Goal: Information Seeking & Learning: Check status

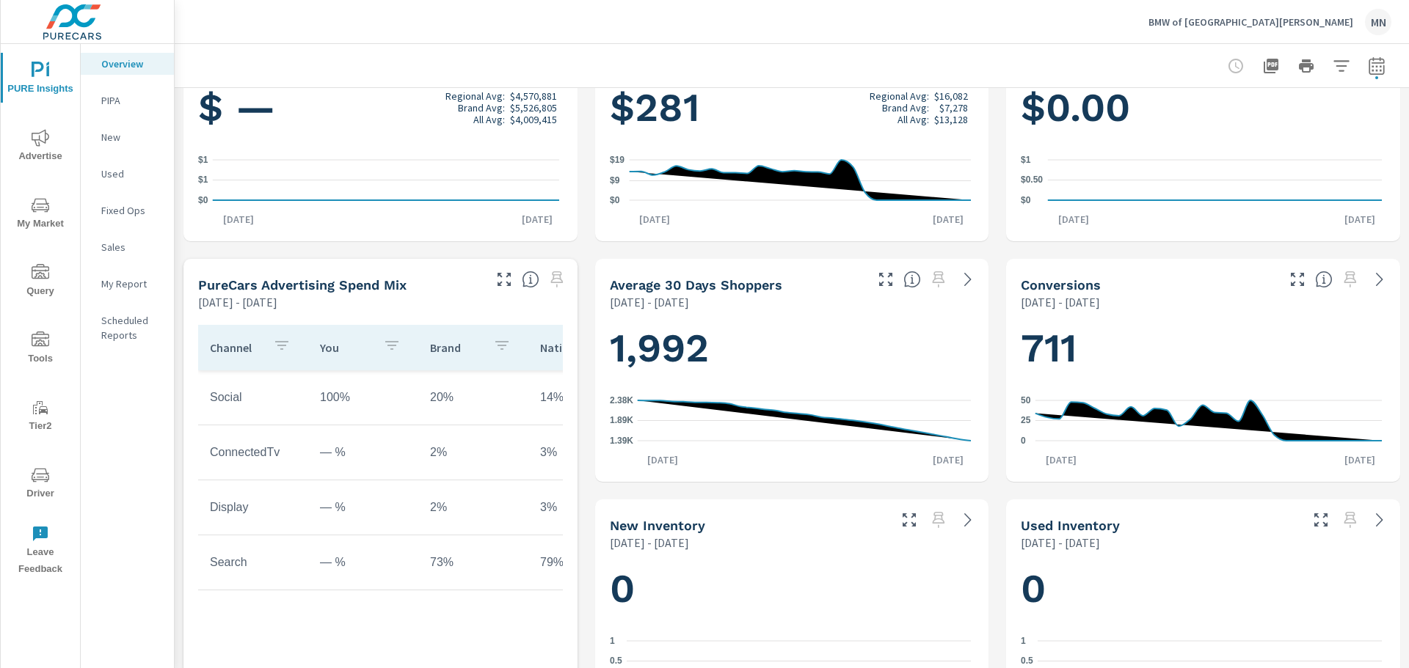
scroll to position [294, 0]
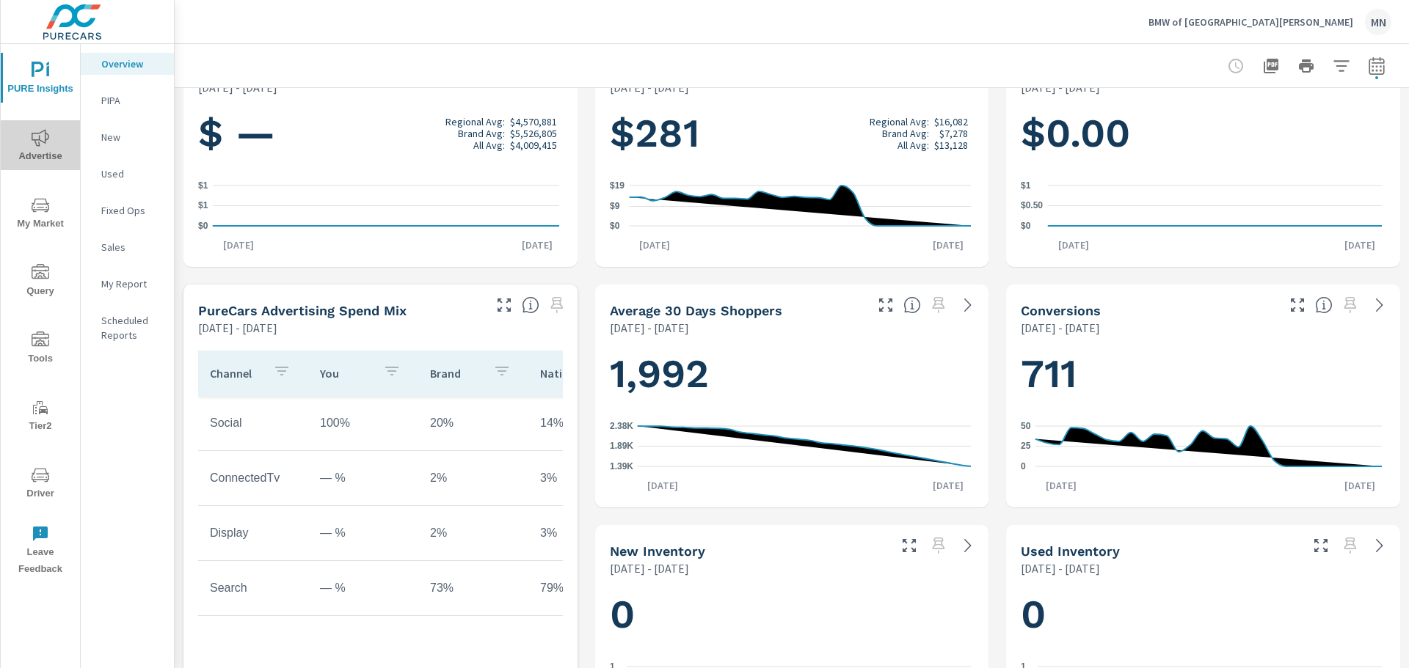
click at [39, 144] on icon "nav menu" at bounding box center [41, 137] width 18 height 17
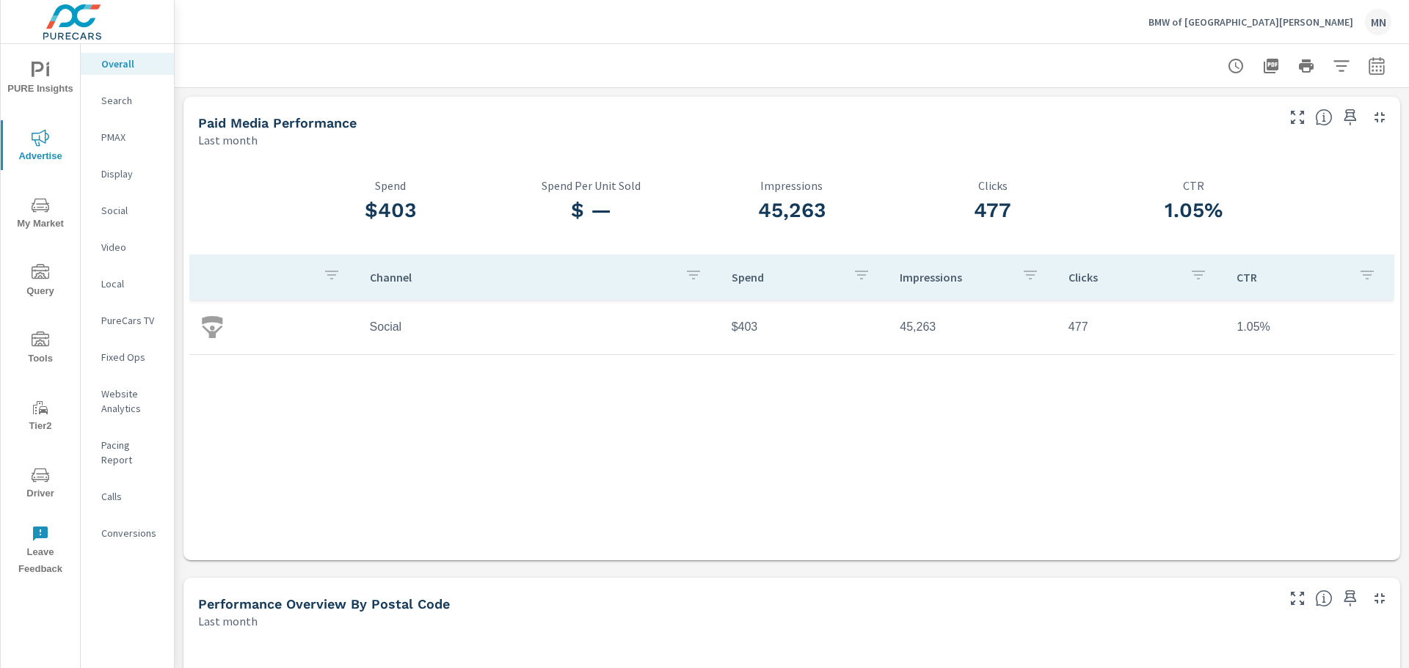
click at [123, 99] on p "Search" at bounding box center [131, 100] width 61 height 15
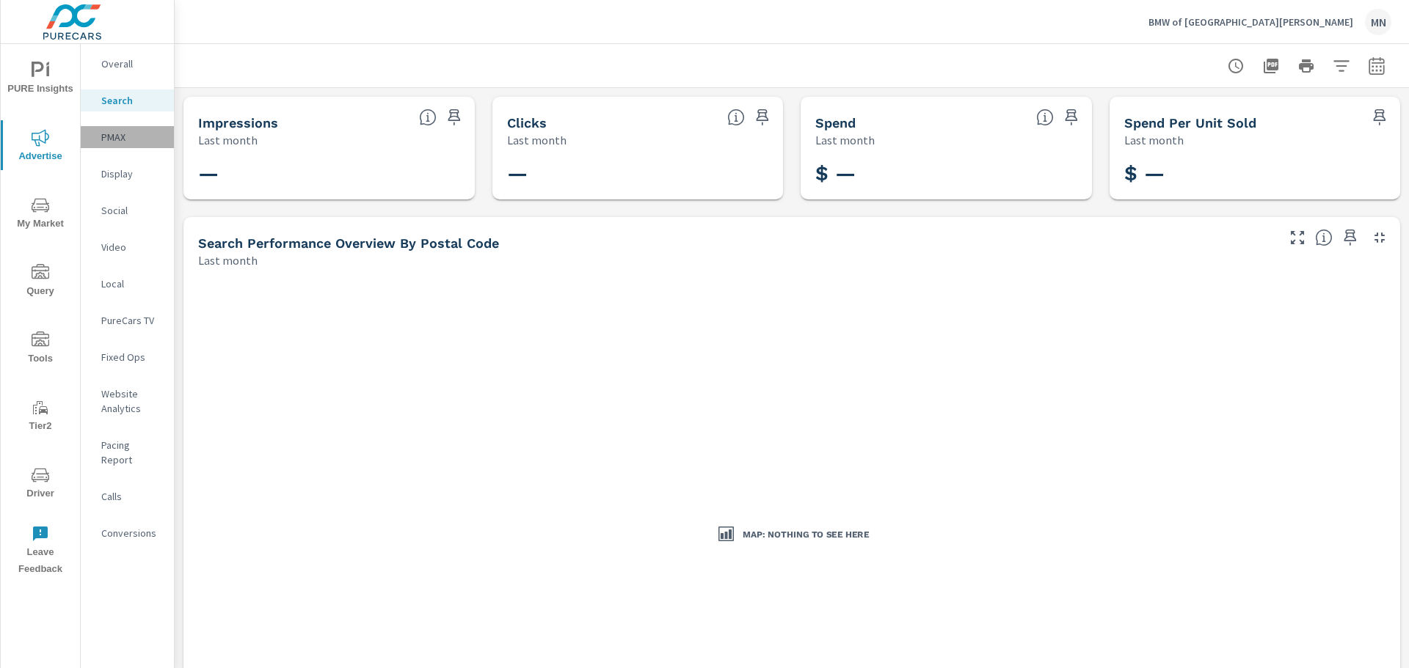
click at [107, 137] on p "PMAX" at bounding box center [131, 137] width 61 height 15
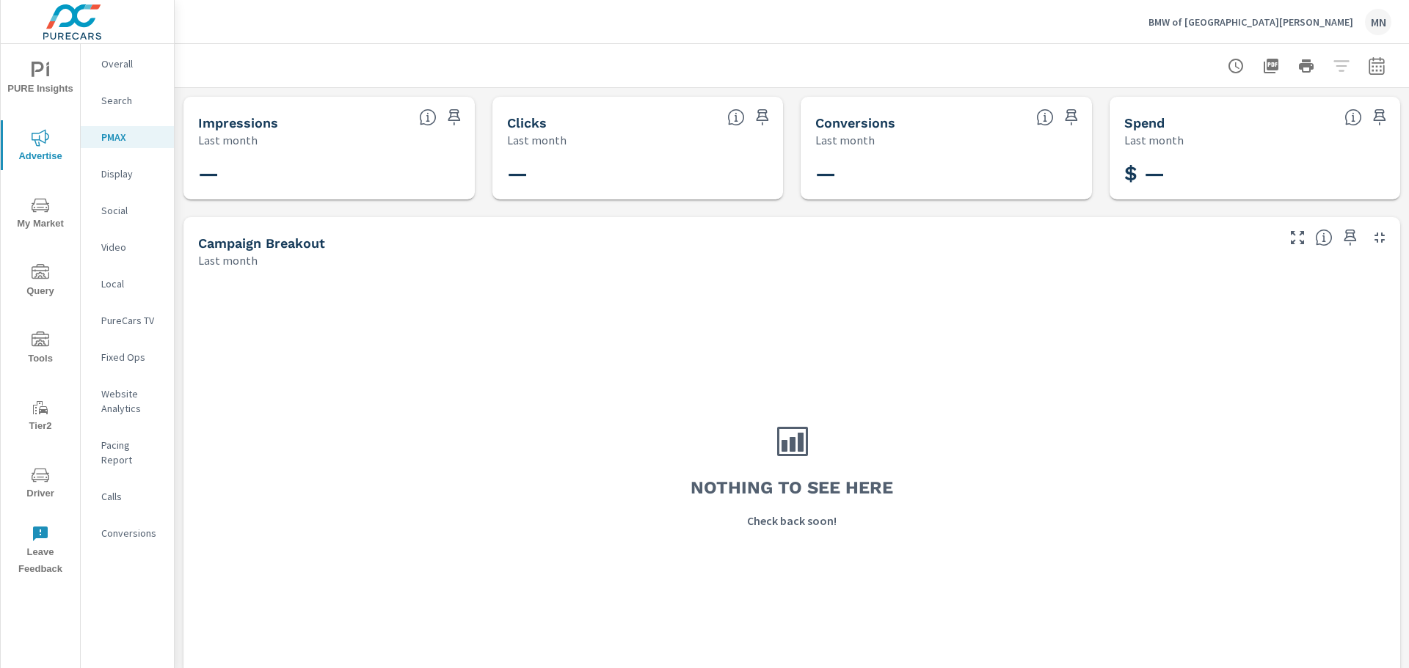
click at [114, 244] on p "Video" at bounding box center [131, 247] width 61 height 15
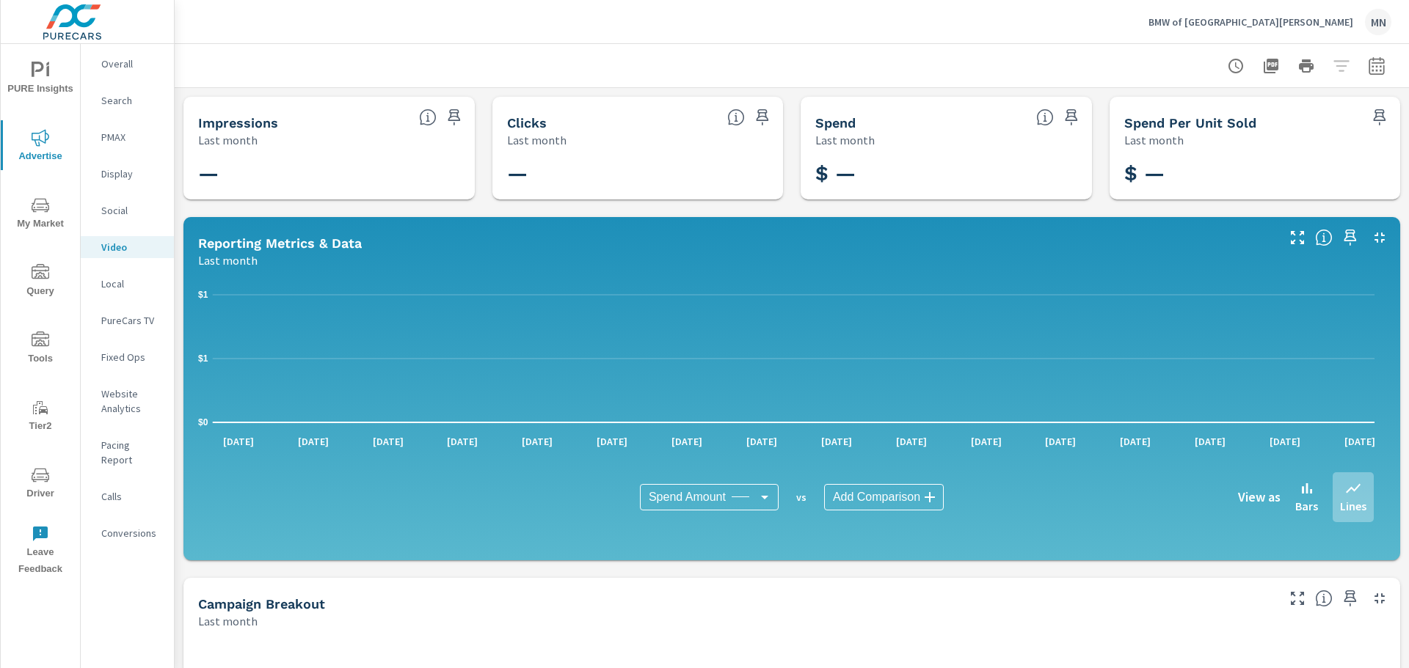
click at [128, 104] on p "Search" at bounding box center [131, 100] width 61 height 15
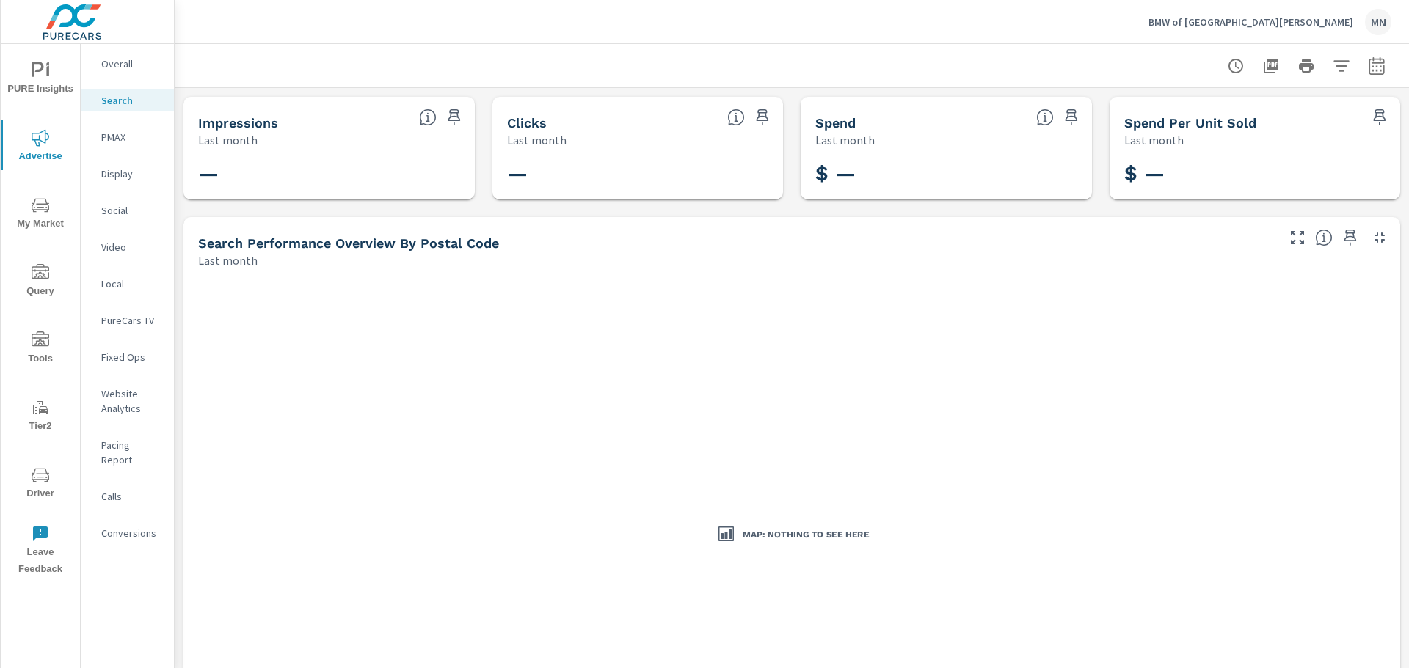
click at [101, 216] on p "Social" at bounding box center [131, 210] width 61 height 15
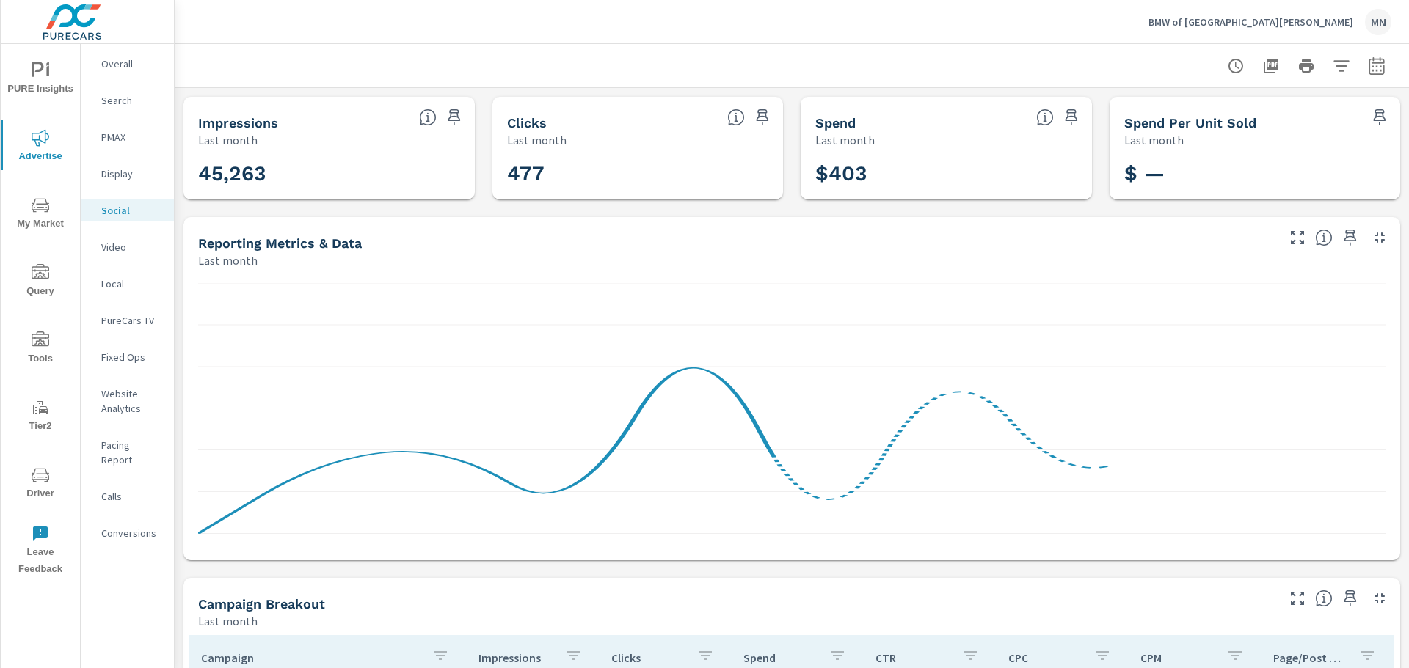
click at [1368, 70] on icon "button" at bounding box center [1377, 66] width 18 height 18
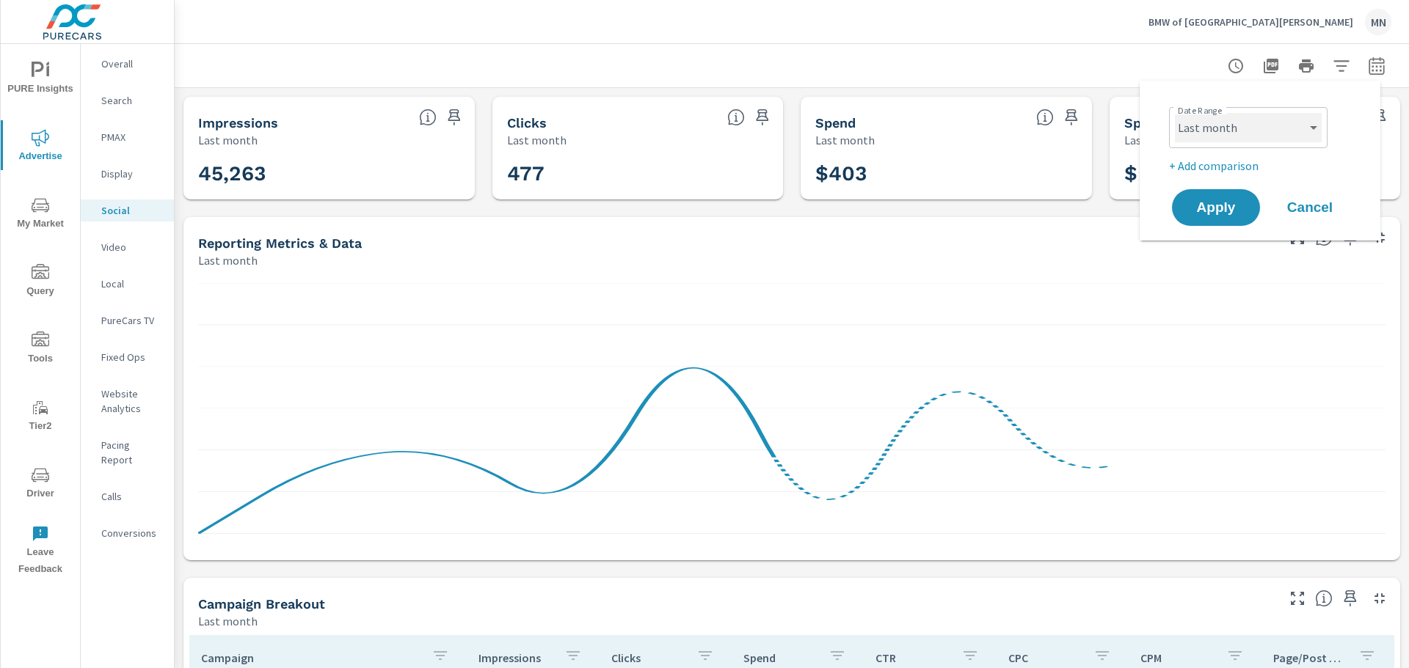
click at [1294, 128] on select "Custom Yesterday Last week Last 7 days Last 14 days Last 30 days Last 45 days L…" at bounding box center [1248, 127] width 147 height 29
click at [1175, 113] on select "Custom Yesterday Last week Last 7 days Last 14 days Last 30 days Last 45 days L…" at bounding box center [1248, 127] width 147 height 29
select select "custom"
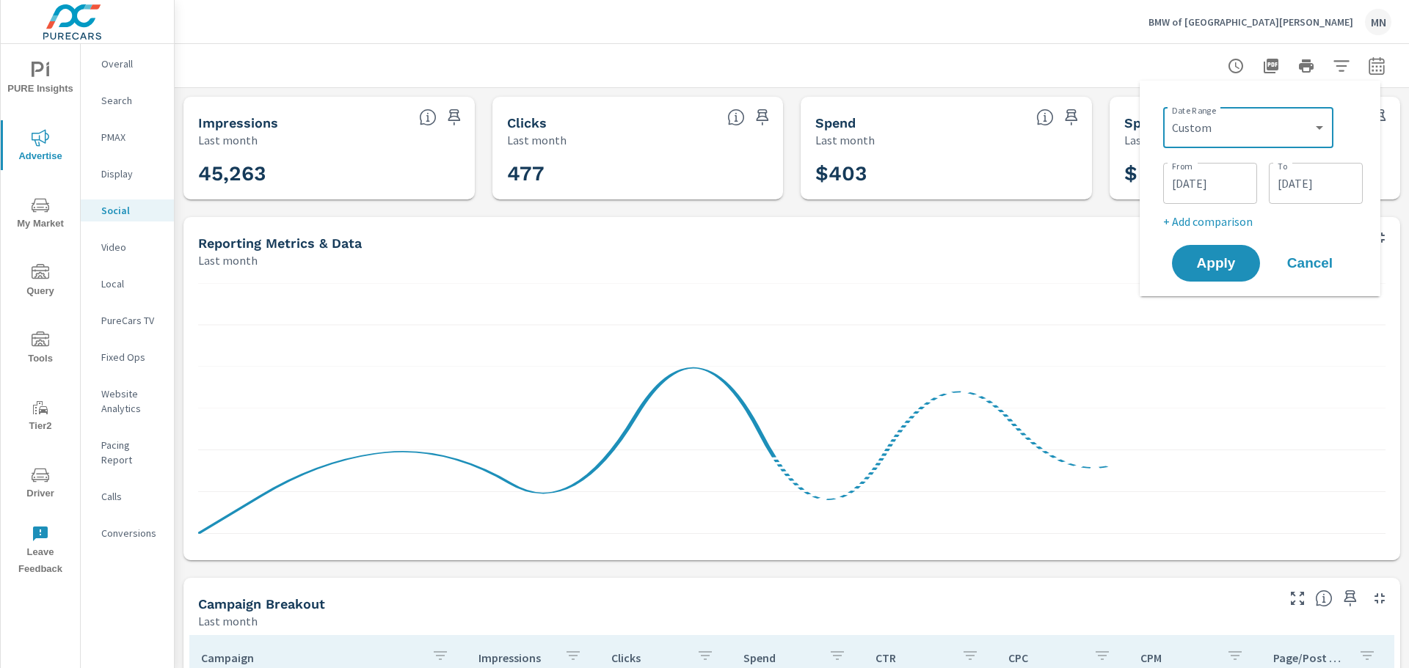
click at [1195, 180] on input "08/01/2025" at bounding box center [1210, 183] width 82 height 29
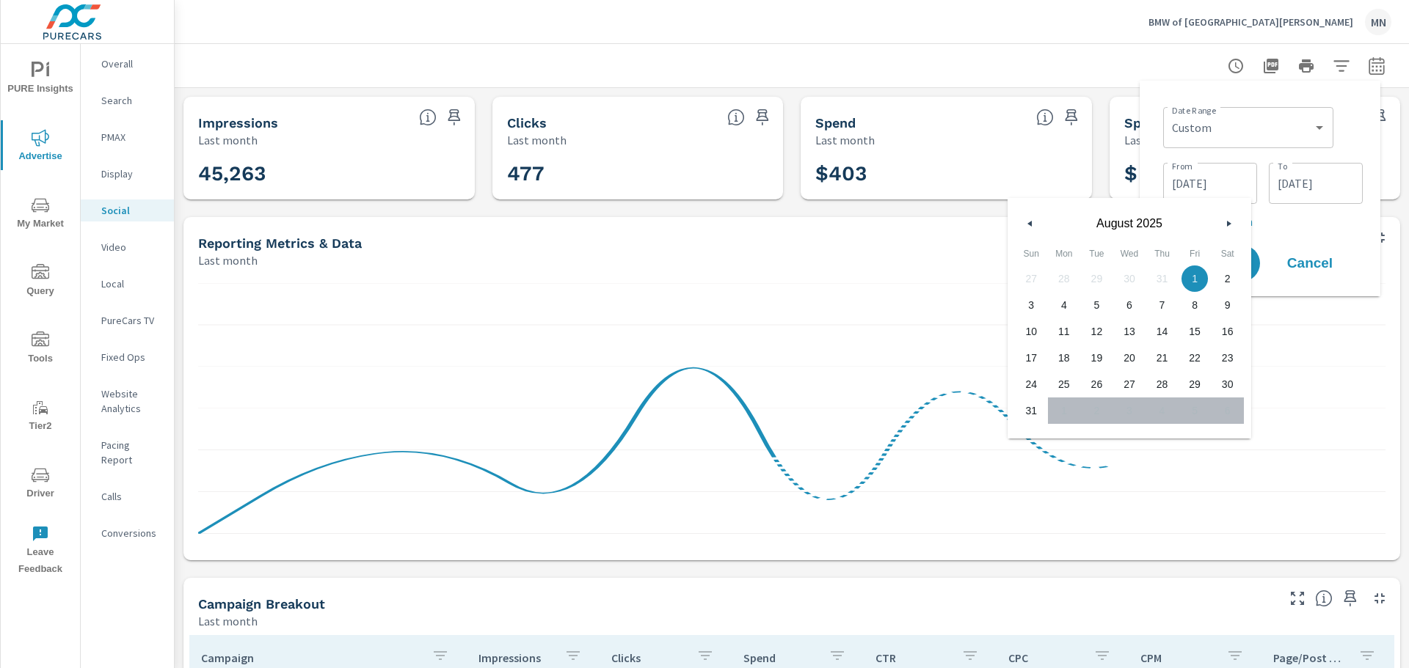
click at [1029, 225] on icon "button" at bounding box center [1027, 224] width 7 height 6
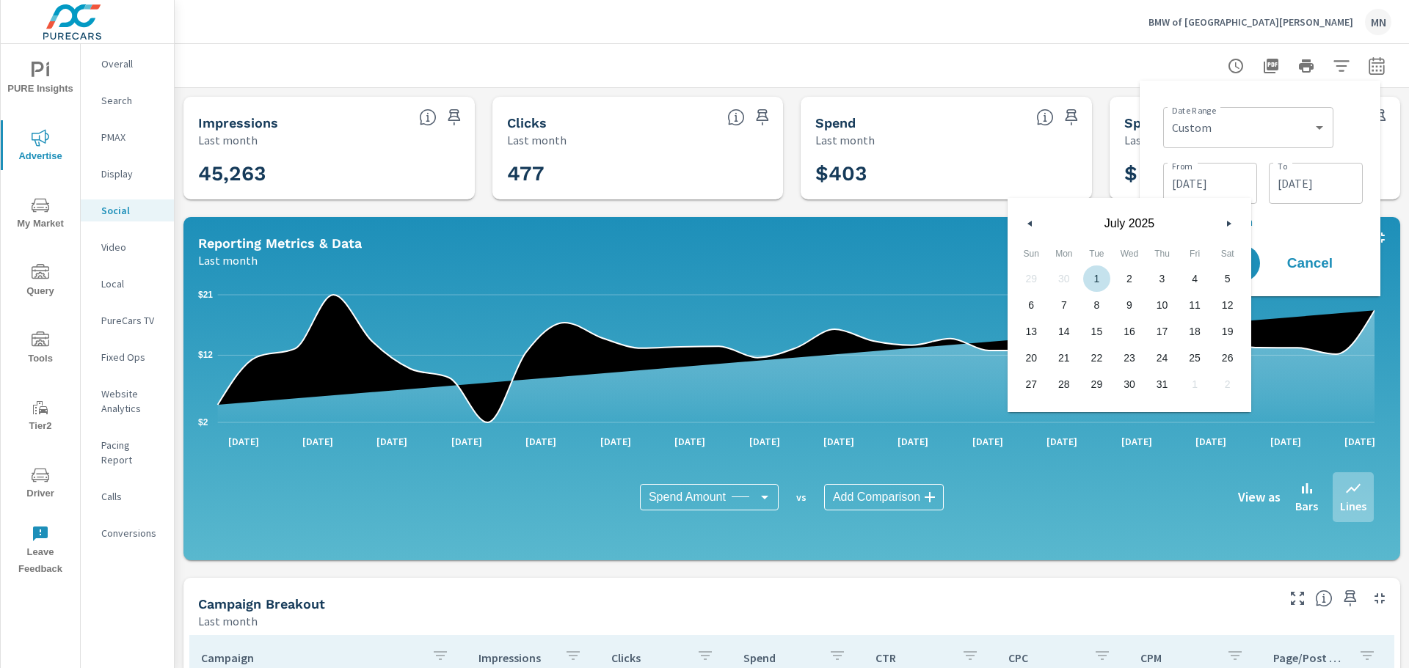
click at [1092, 279] on span "1" at bounding box center [1096, 278] width 33 height 19
type input "07/01/2025"
click at [1311, 224] on p "+ Add comparison" at bounding box center [1263, 222] width 200 height 18
select select "Previous period"
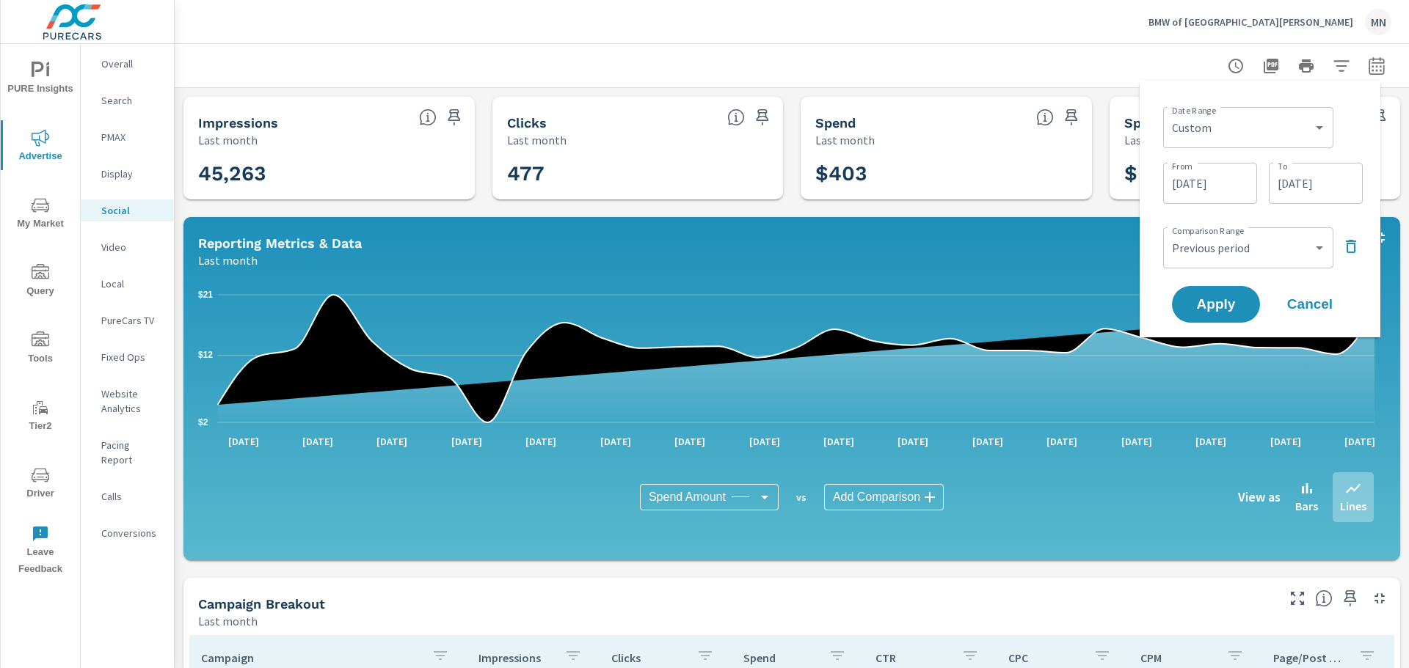
click at [1349, 240] on icon "button" at bounding box center [1351, 246] width 10 height 13
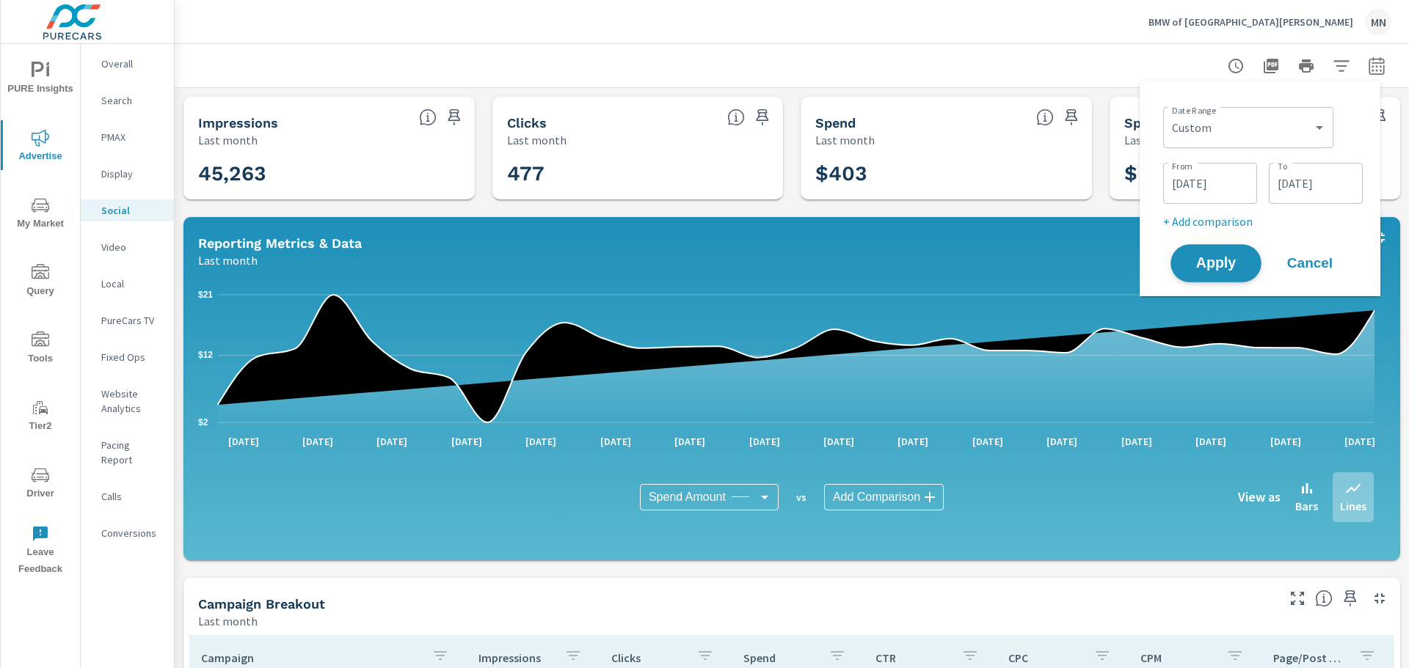
click at [1192, 263] on span "Apply" at bounding box center [1216, 264] width 60 height 14
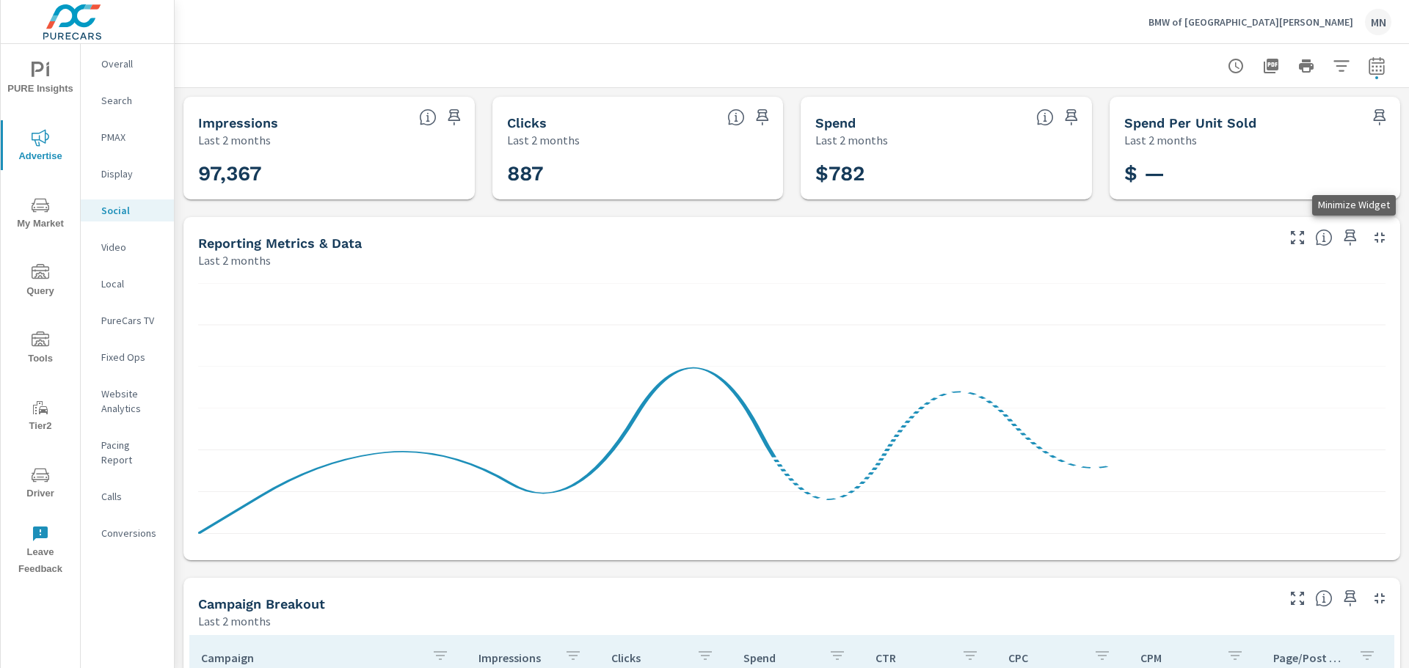
click at [1374, 239] on icon "button" at bounding box center [1379, 238] width 10 height 10
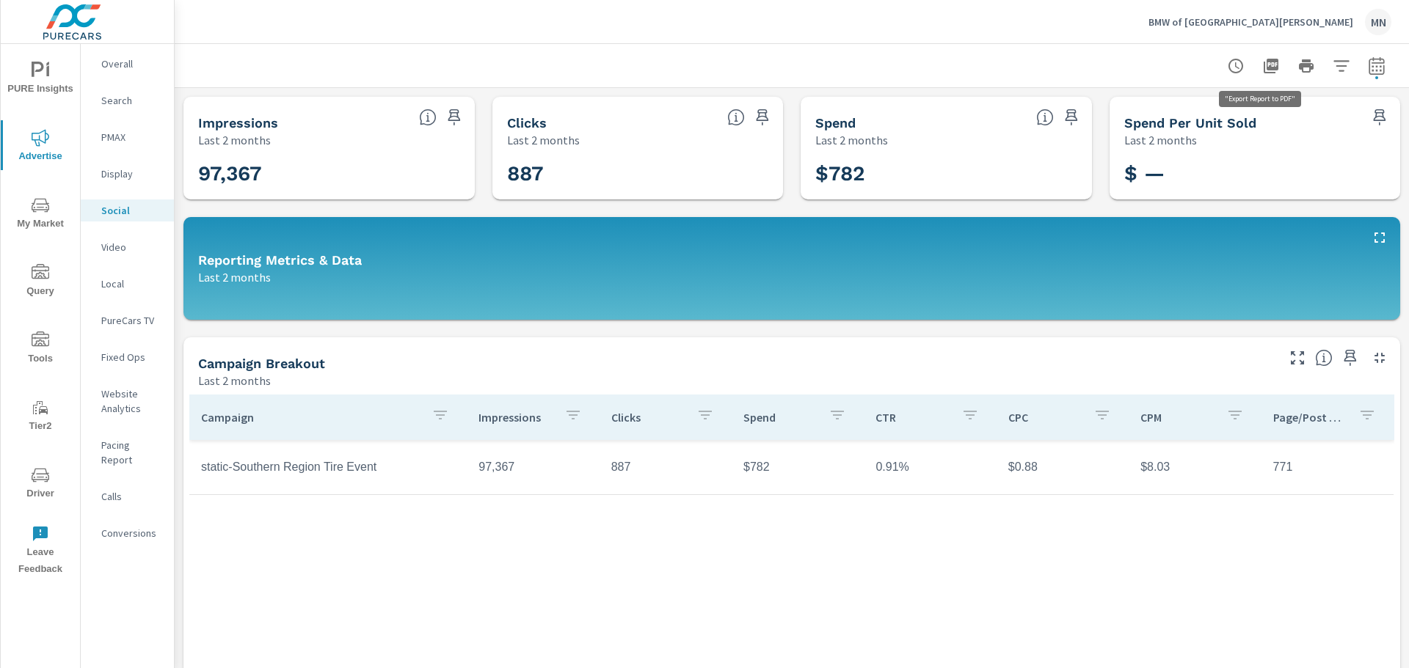
click at [1264, 61] on icon "button" at bounding box center [1271, 66] width 15 height 15
click at [1286, 20] on p "BMW of Fort Walton Beach" at bounding box center [1250, 21] width 205 height 13
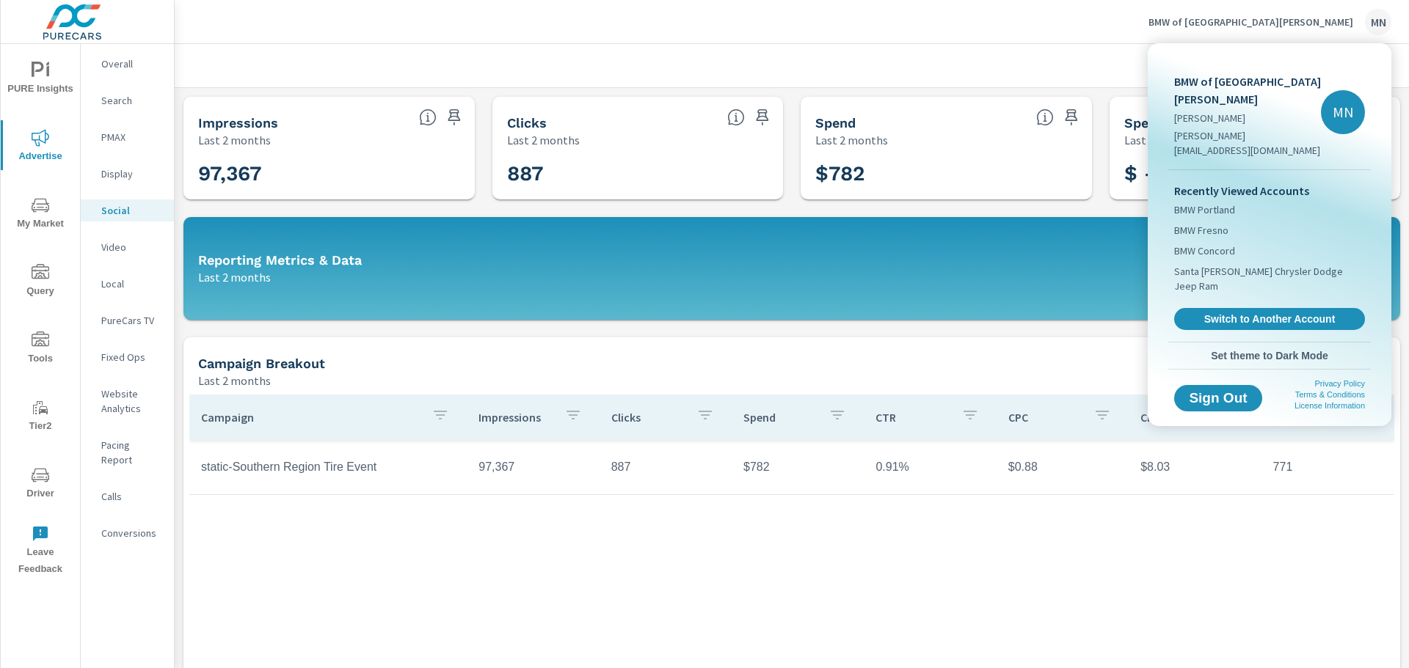
click at [1268, 308] on link "Switch to Another Account" at bounding box center [1269, 319] width 191 height 22
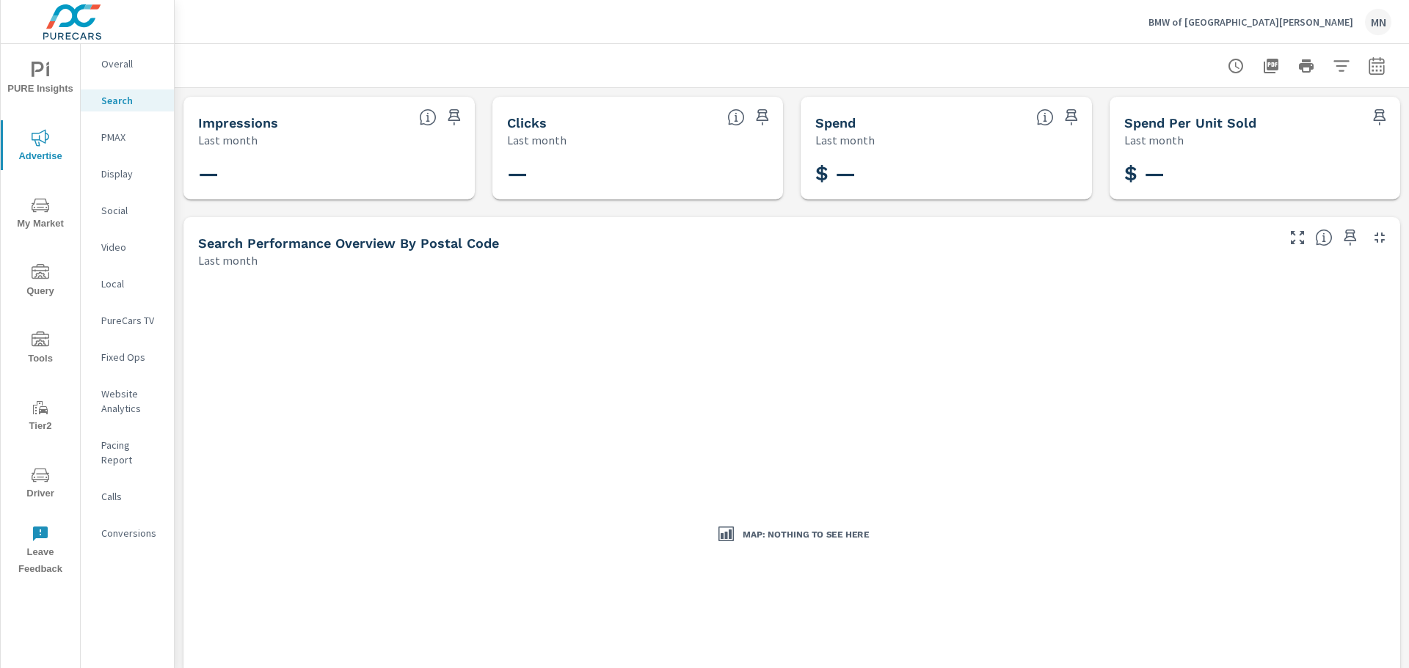
click at [124, 175] on p "Display" at bounding box center [131, 174] width 61 height 15
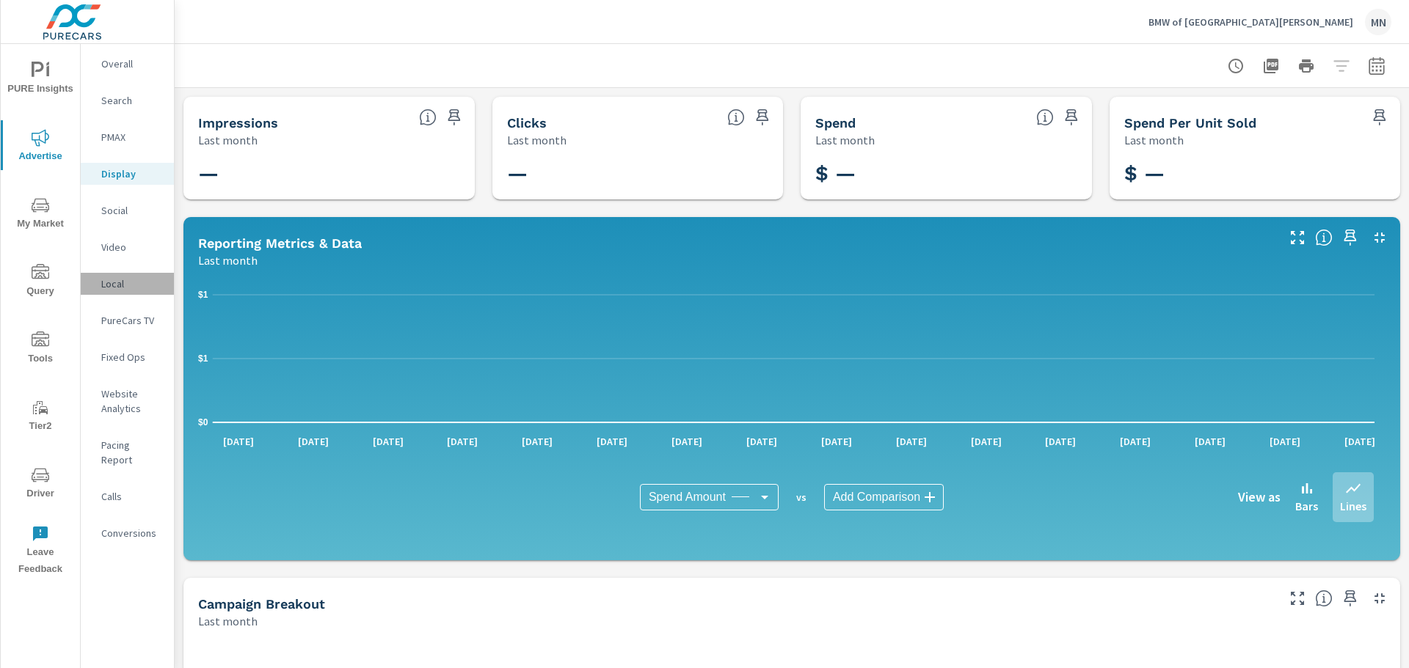
click at [105, 282] on p "Local" at bounding box center [131, 284] width 61 height 15
click at [114, 323] on p "PureCars TV" at bounding box center [131, 320] width 61 height 15
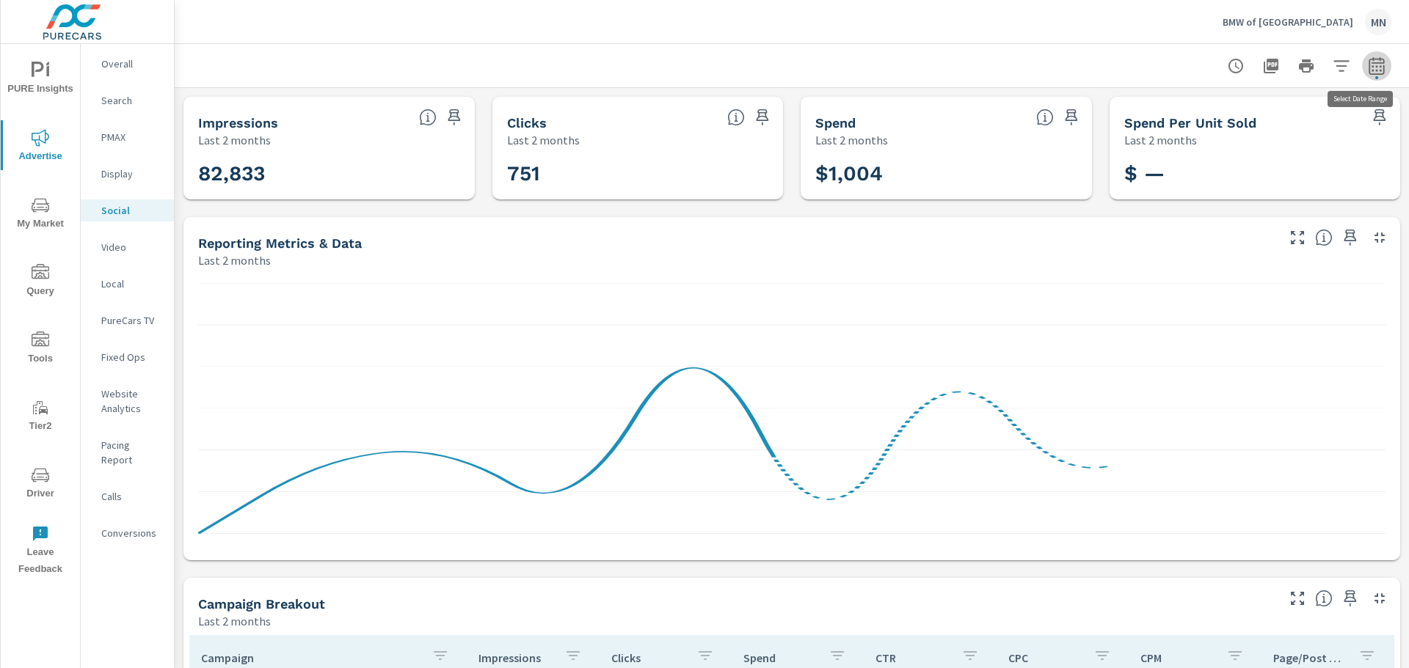
click at [1368, 70] on icon "button" at bounding box center [1377, 66] width 18 height 18
select select "Last 2 months"
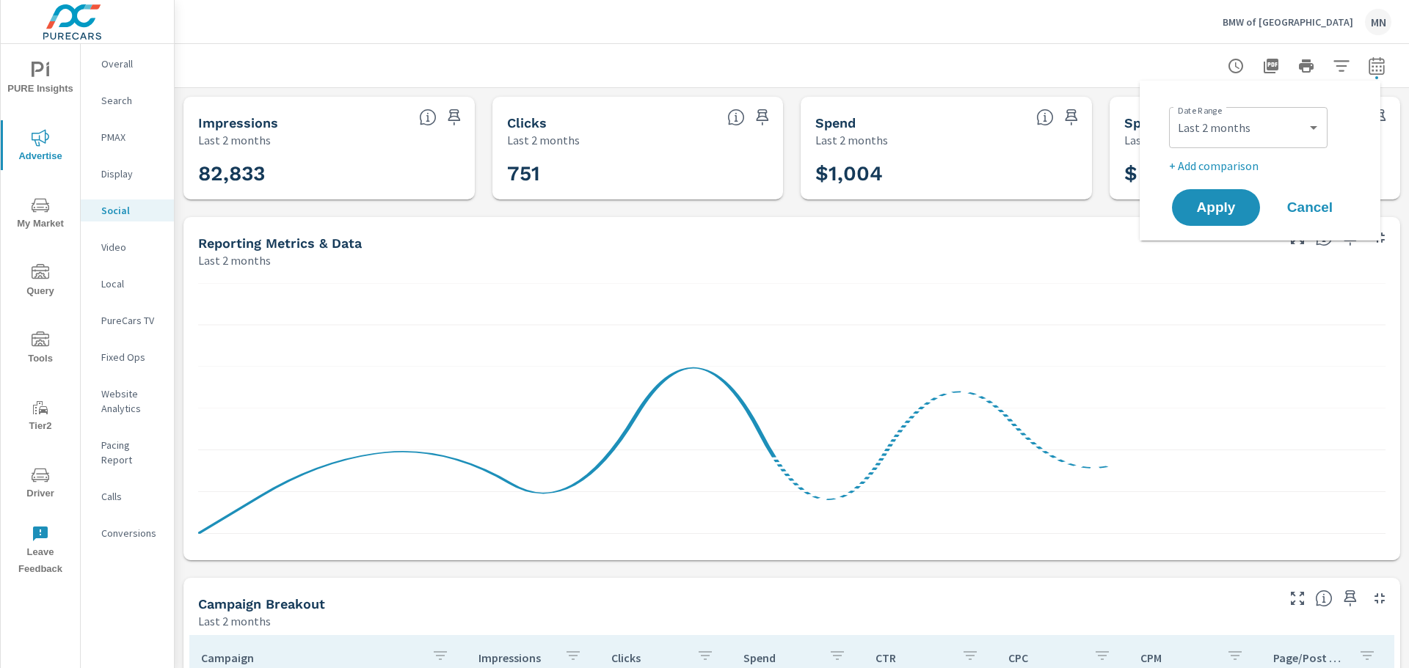
click at [1070, 40] on div "BMW of Gainesville MN" at bounding box center [791, 21] width 1199 height 43
click at [1371, 241] on icon "button" at bounding box center [1380, 238] width 18 height 18
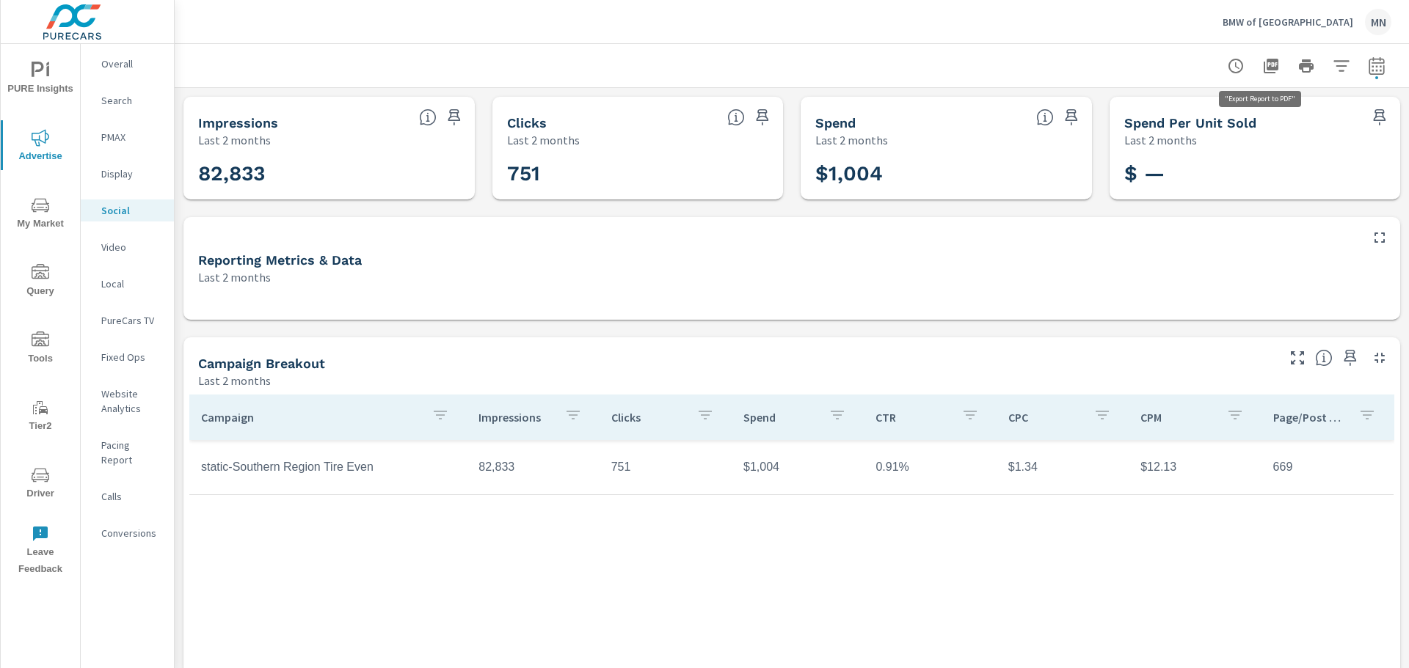
click at [1264, 72] on icon "button" at bounding box center [1271, 66] width 15 height 15
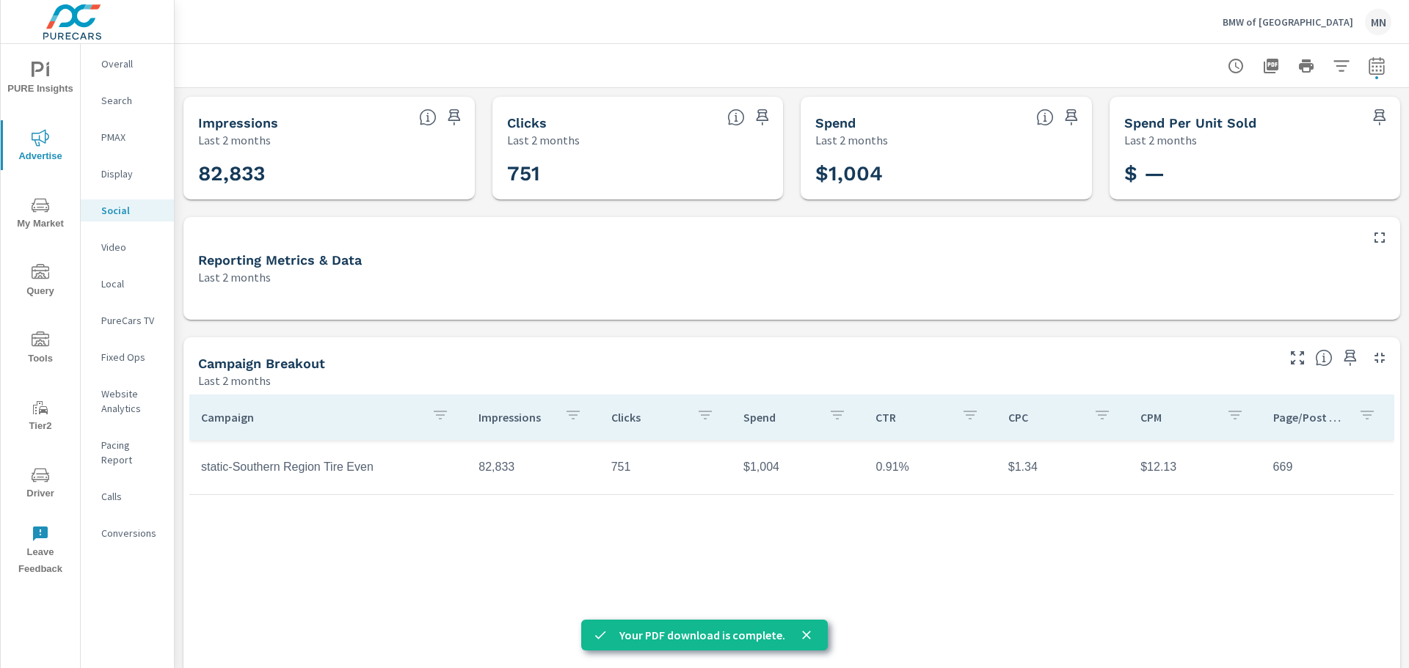
click at [1301, 11] on div "BMW of Gainesville MN" at bounding box center [1306, 22] width 169 height 26
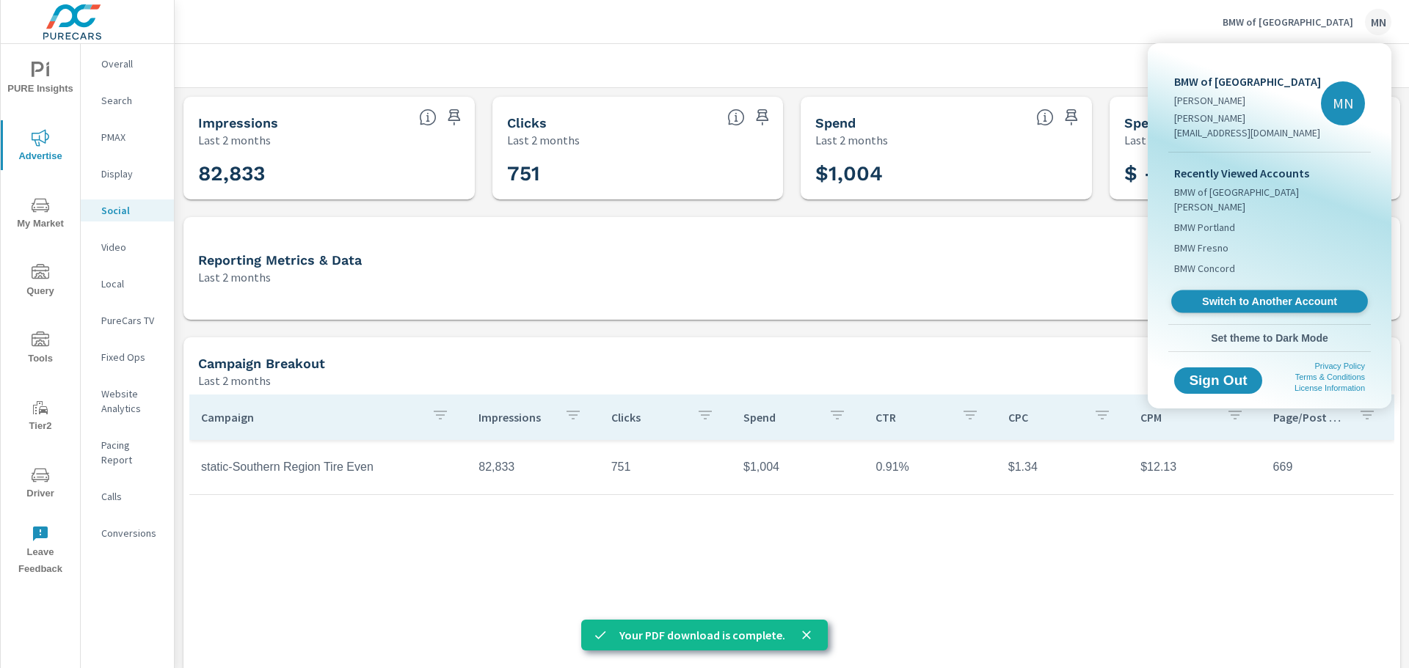
click at [1230, 291] on link "Switch to Another Account" at bounding box center [1269, 302] width 197 height 23
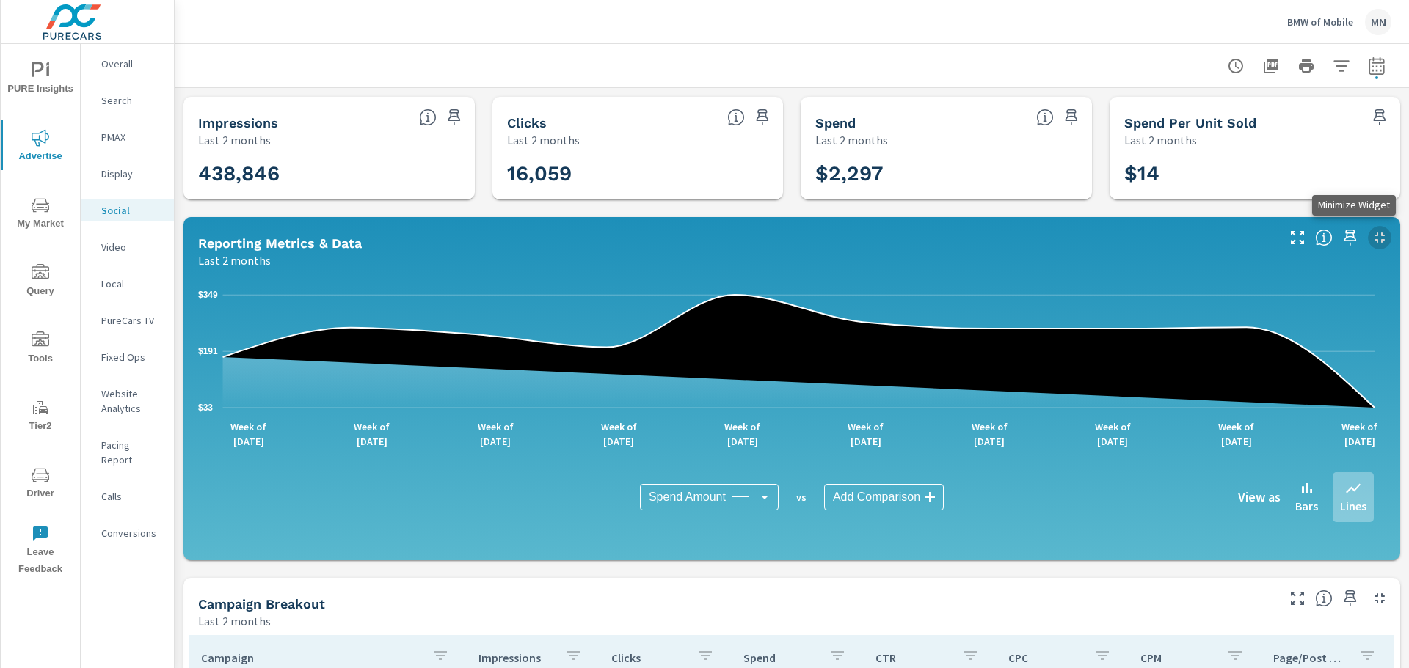
click at [1371, 231] on icon "button" at bounding box center [1380, 238] width 18 height 18
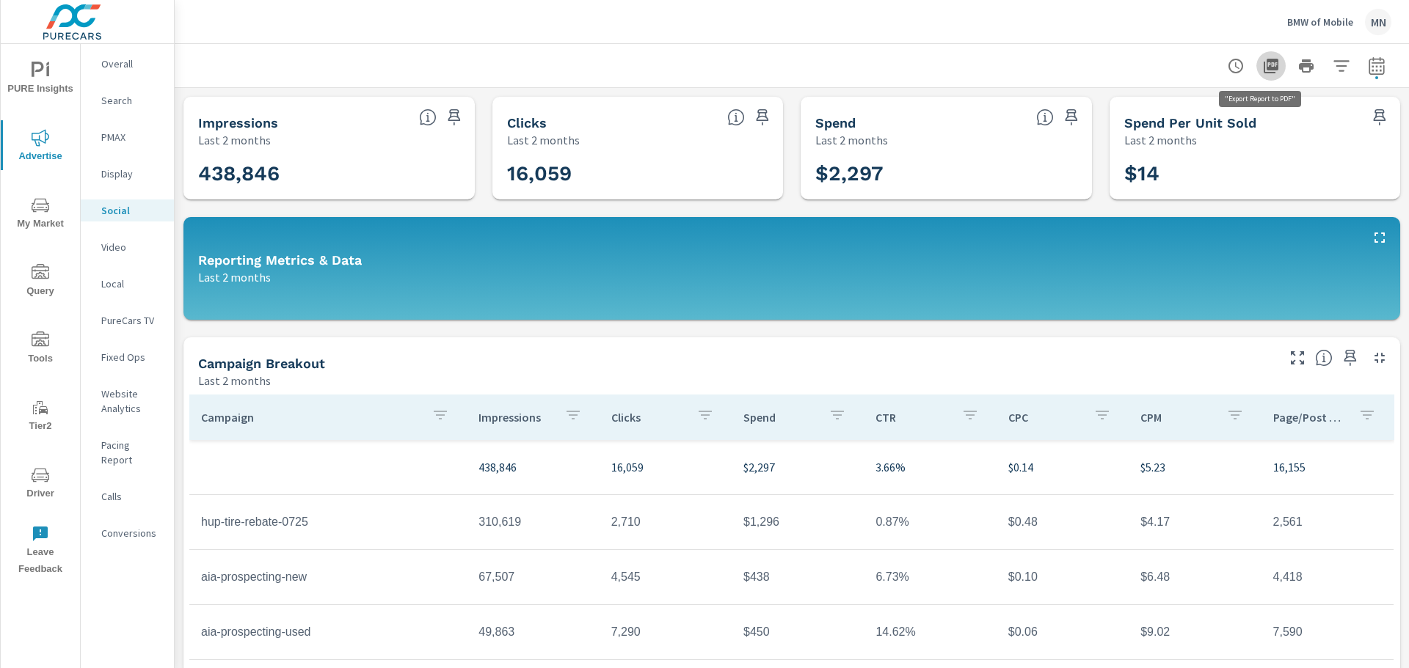
click at [1262, 65] on icon "button" at bounding box center [1271, 66] width 18 height 18
click at [1322, 19] on p "BMW of Mobile" at bounding box center [1320, 21] width 66 height 13
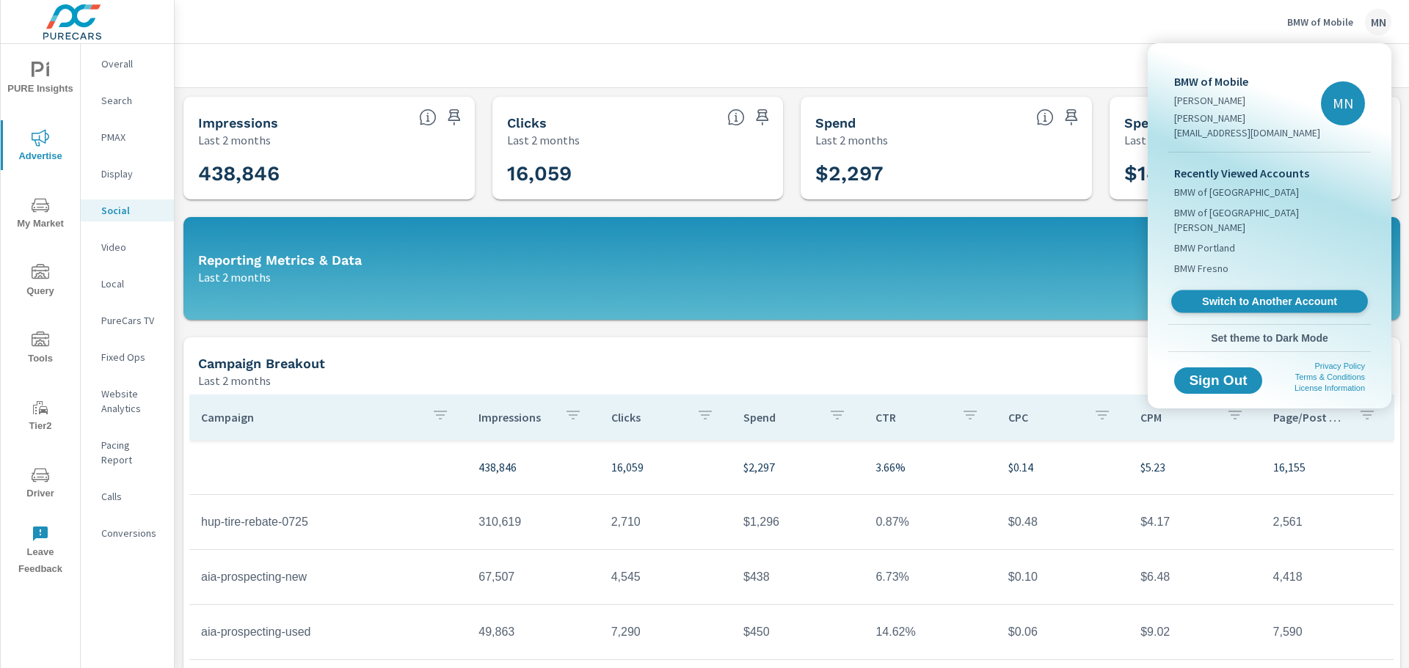
click at [1266, 295] on span "Switch to Another Account" at bounding box center [1269, 302] width 180 height 14
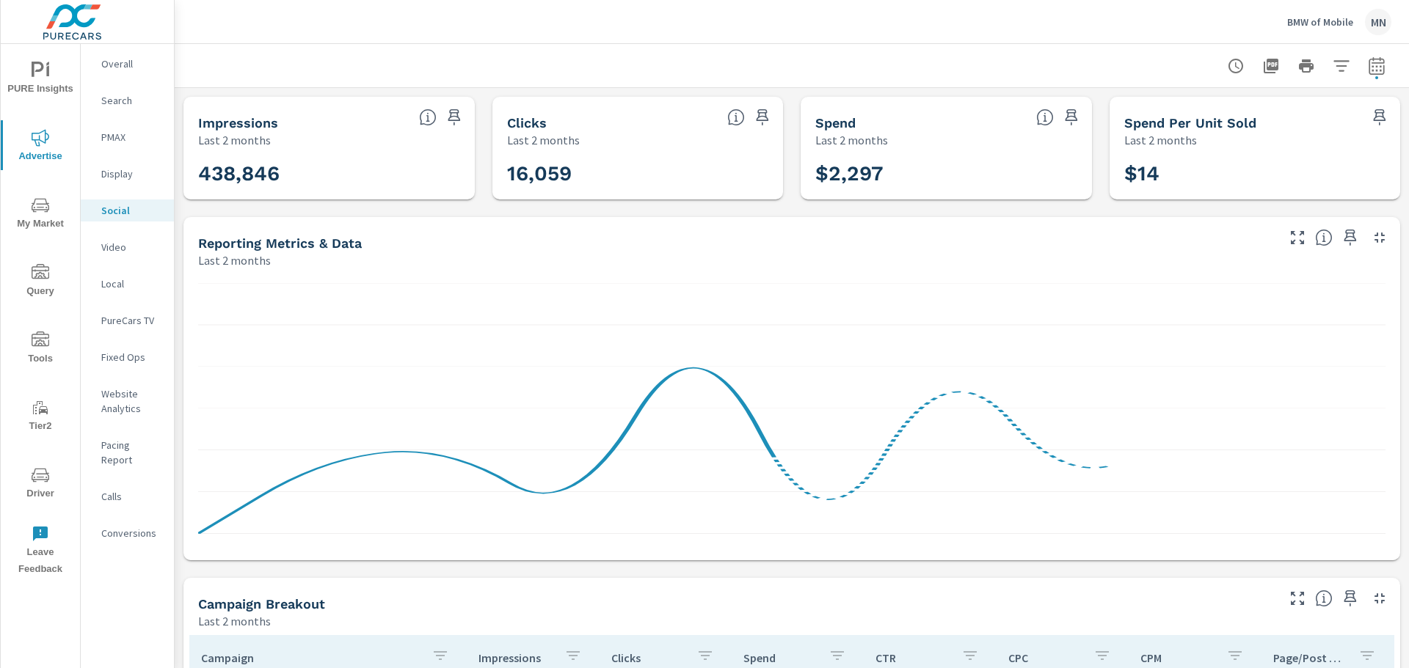
click at [1316, 23] on p "BMW of Mobile" at bounding box center [1320, 21] width 66 height 13
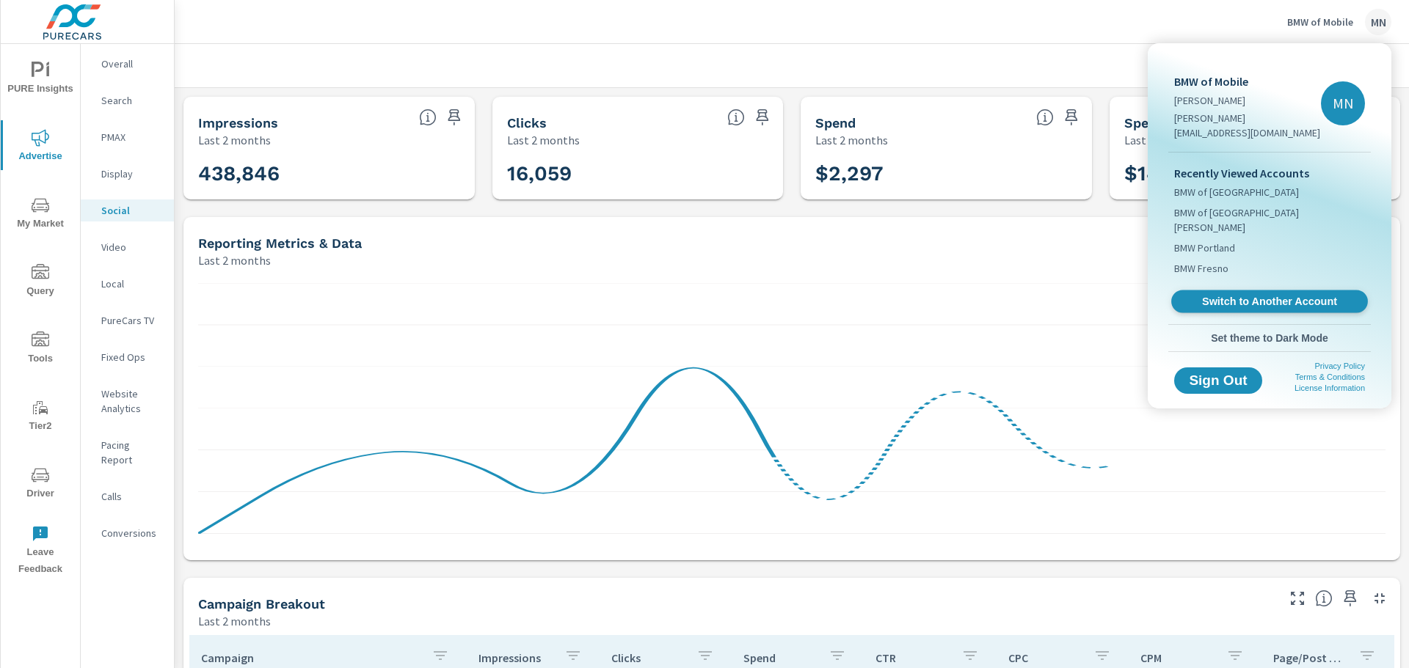
click at [1271, 295] on span "Switch to Another Account" at bounding box center [1269, 302] width 180 height 14
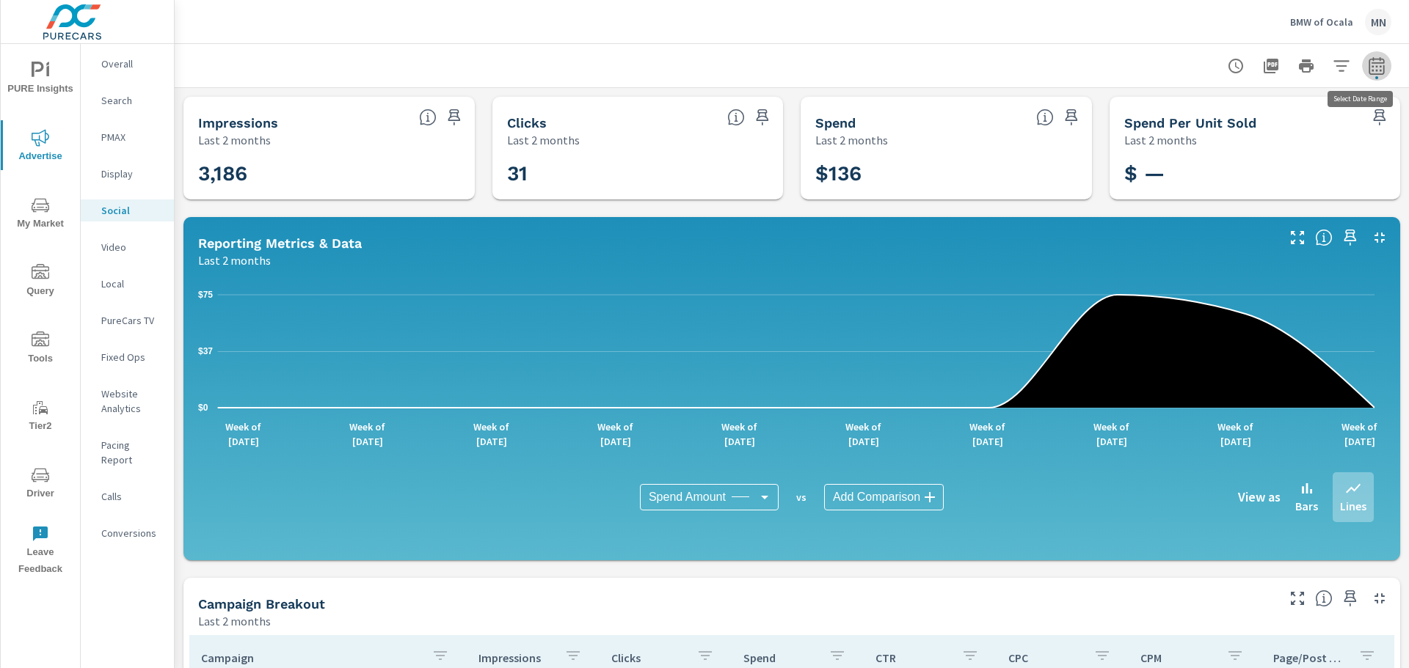
click at [1368, 60] on icon "button" at bounding box center [1377, 66] width 18 height 18
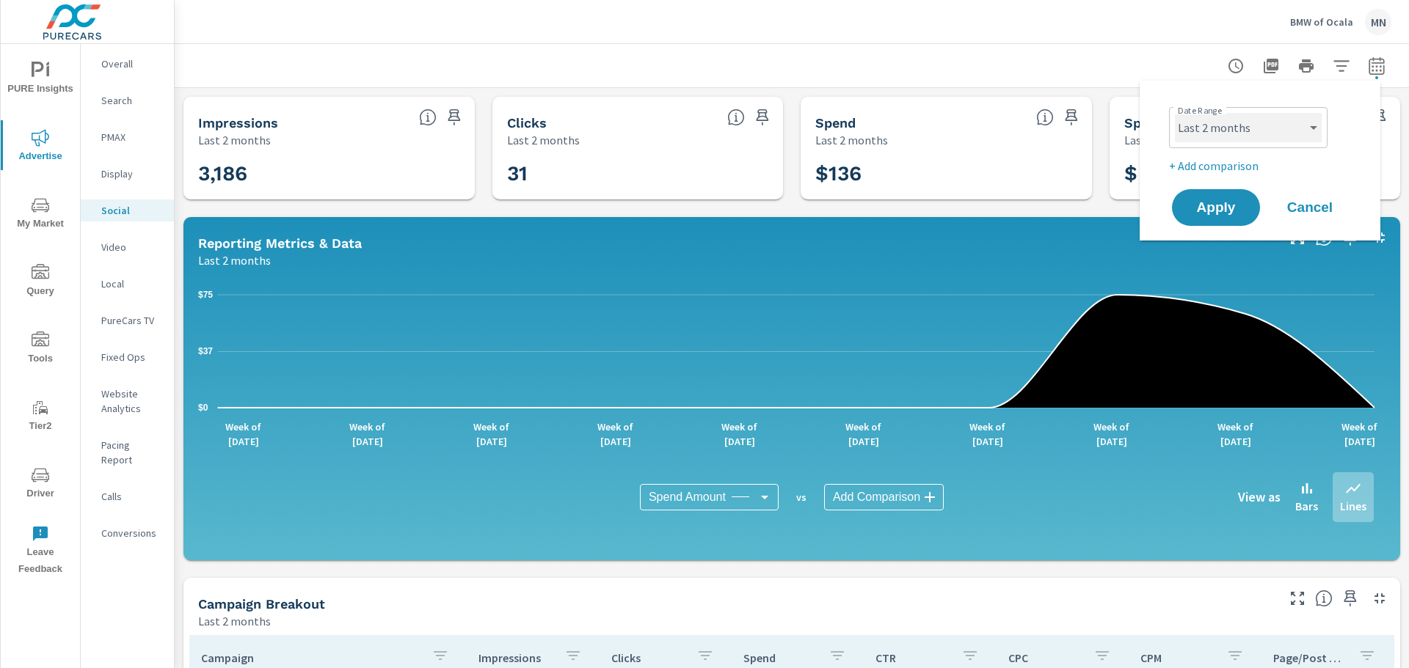
click at [1203, 134] on select "Custom [DATE] Last week Last 7 days Last 14 days Last 30 days Last 45 days Last…" at bounding box center [1248, 127] width 147 height 29
click at [1175, 113] on select "Custom [DATE] Last week Last 7 days Last 14 days Last 30 days Last 45 days Last…" at bounding box center [1248, 127] width 147 height 29
select select "custom"
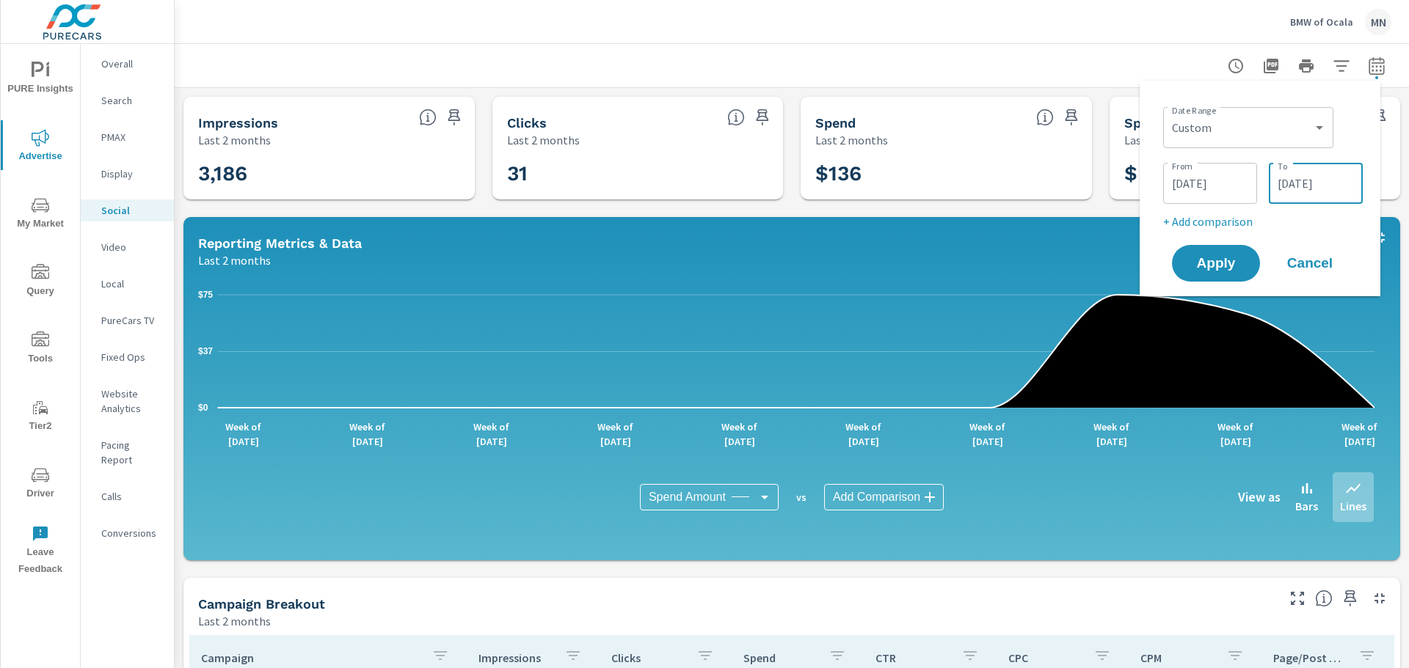
click at [1299, 185] on input "[DATE]" at bounding box center [1316, 183] width 82 height 29
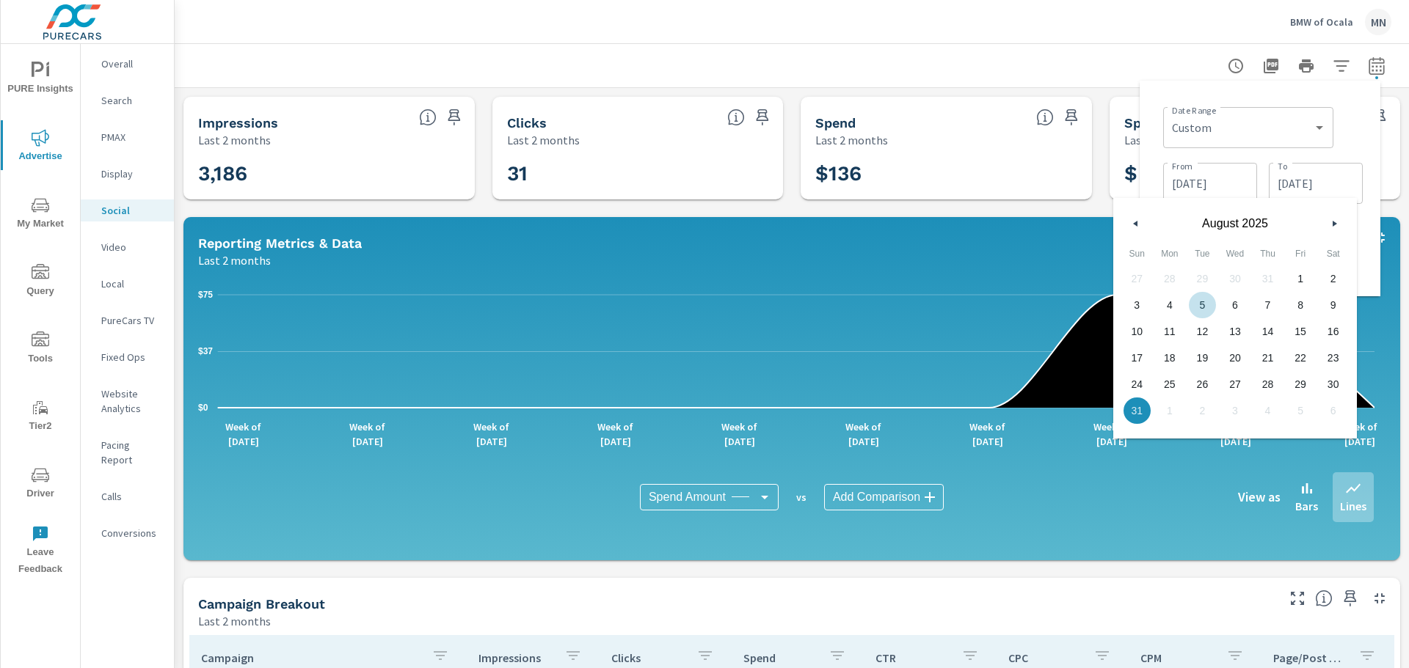
click at [1132, 224] on icon "button" at bounding box center [1133, 224] width 7 height 6
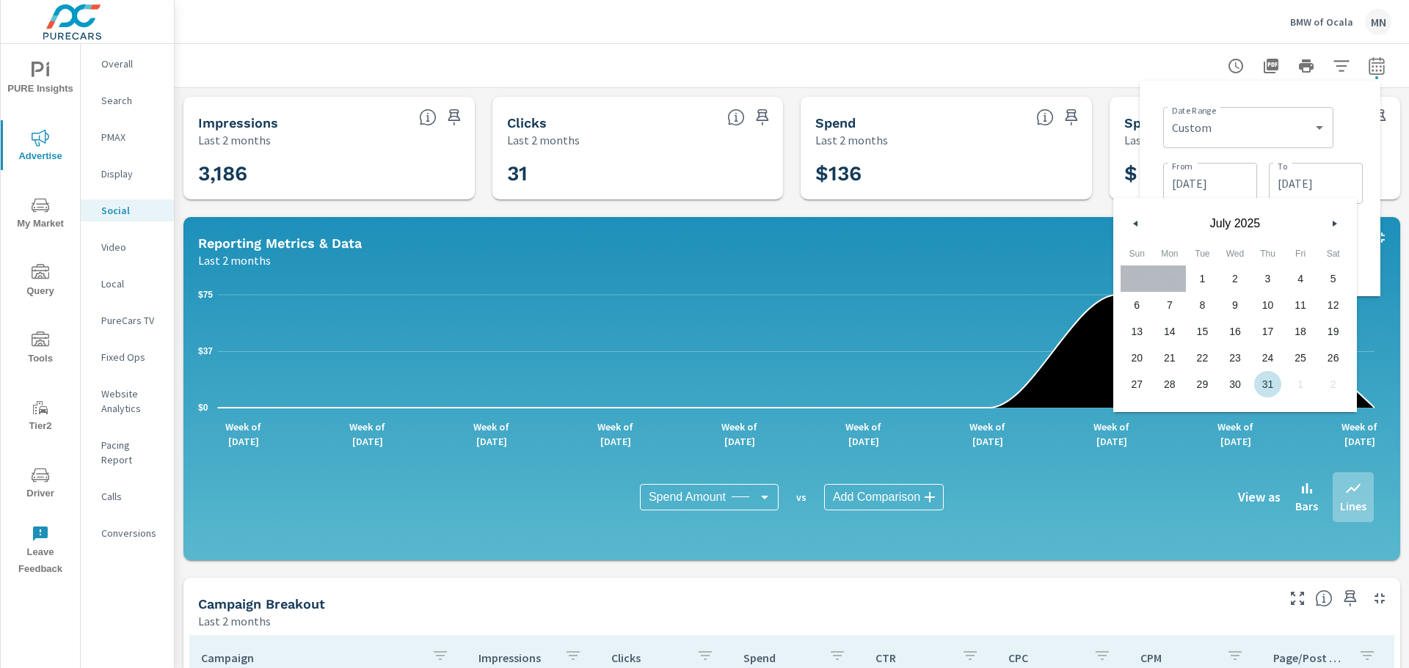
click at [1268, 385] on span "31" at bounding box center [1267, 384] width 33 height 19
type input "07/31/2025"
click at [1366, 145] on div "Date Range Custom Yesterday Last week Last 7 days Last 14 days Last 30 days Las…" at bounding box center [1259, 188] width 217 height 192
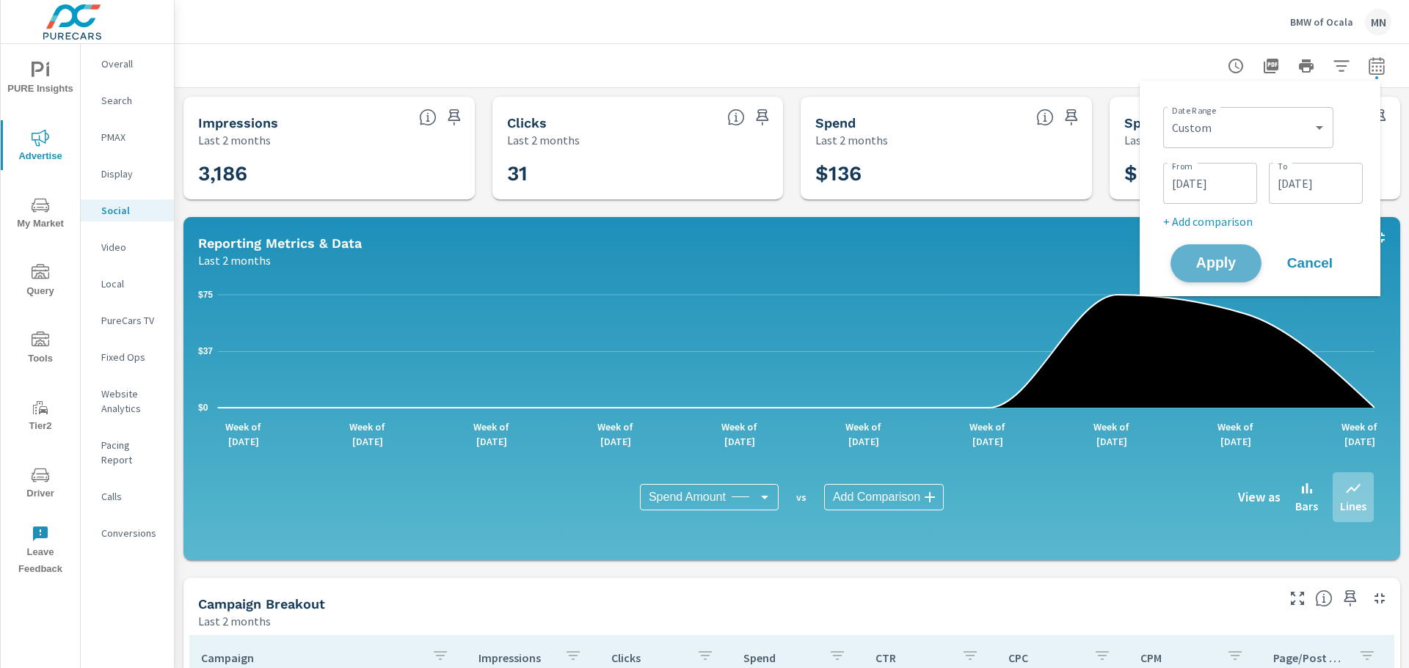
drag, startPoint x: 1202, startPoint y: 247, endPoint x: 1204, endPoint y: 255, distance: 9.1
click at [1201, 247] on button "Apply" at bounding box center [1215, 263] width 91 height 38
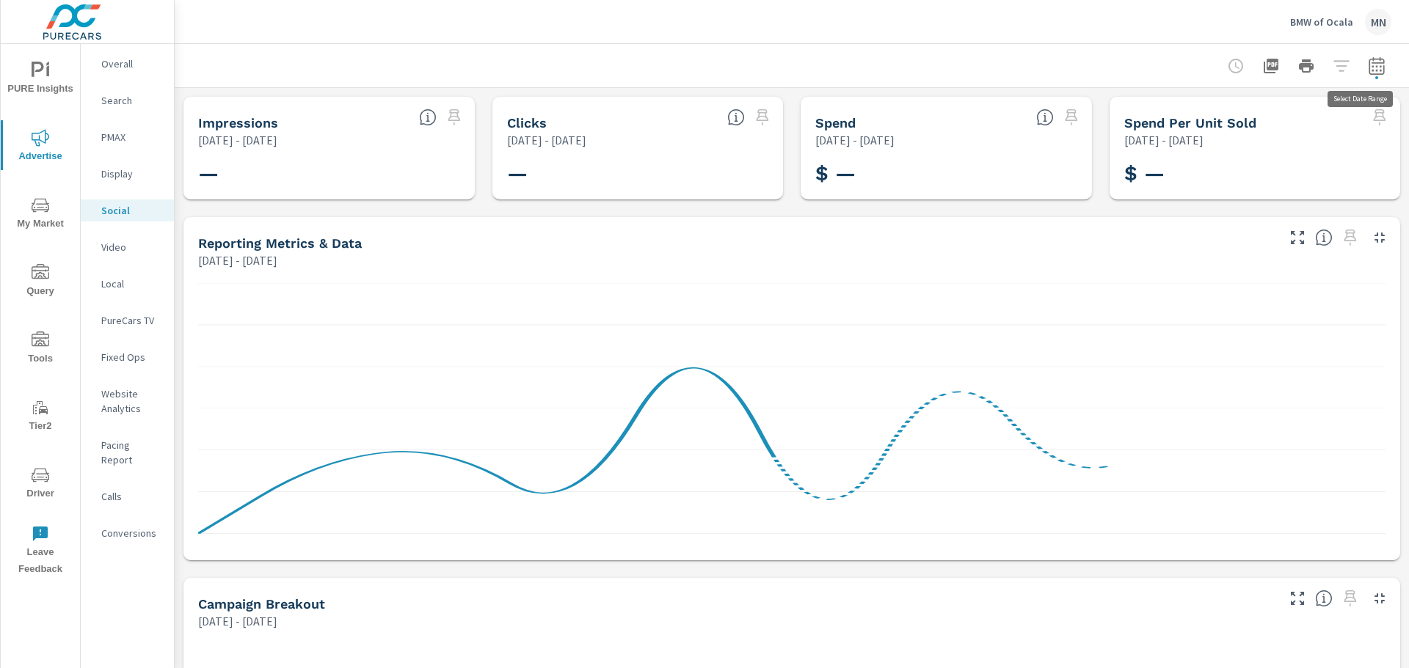
click at [1368, 69] on icon "button" at bounding box center [1377, 66] width 18 height 18
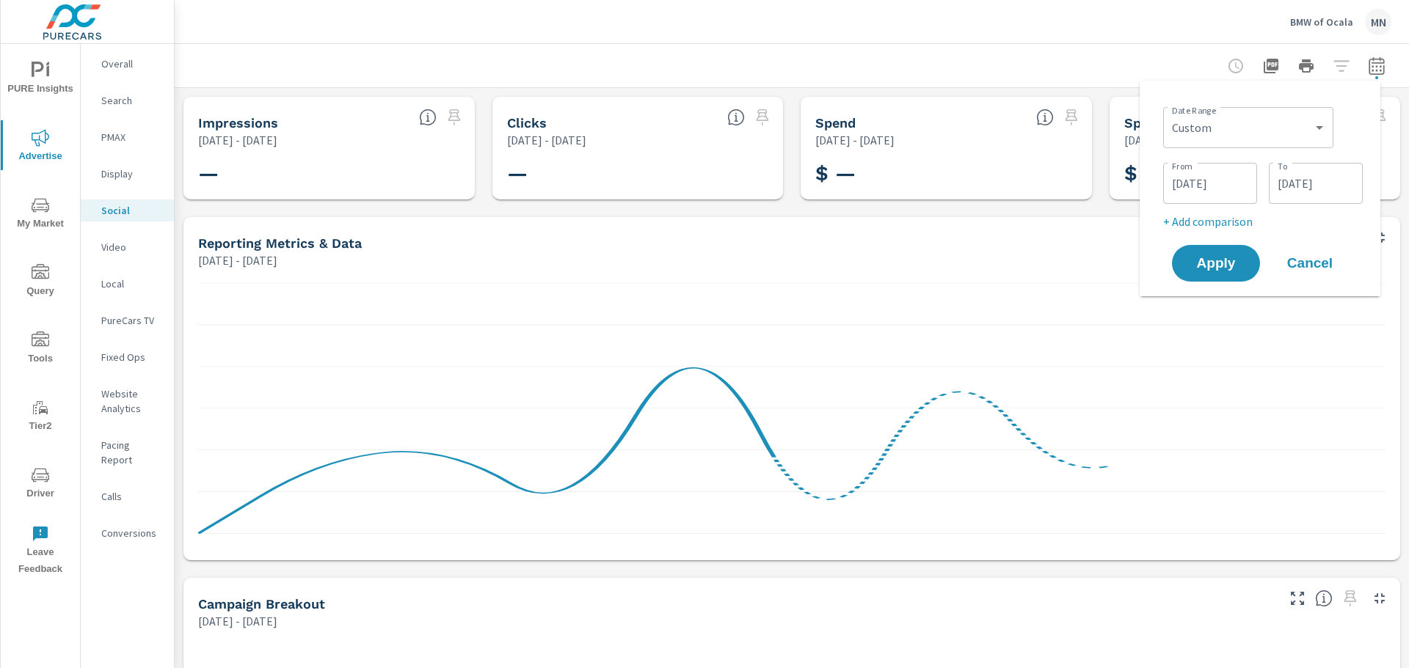
click at [1298, 182] on input "07/31/2025" at bounding box center [1316, 183] width 82 height 29
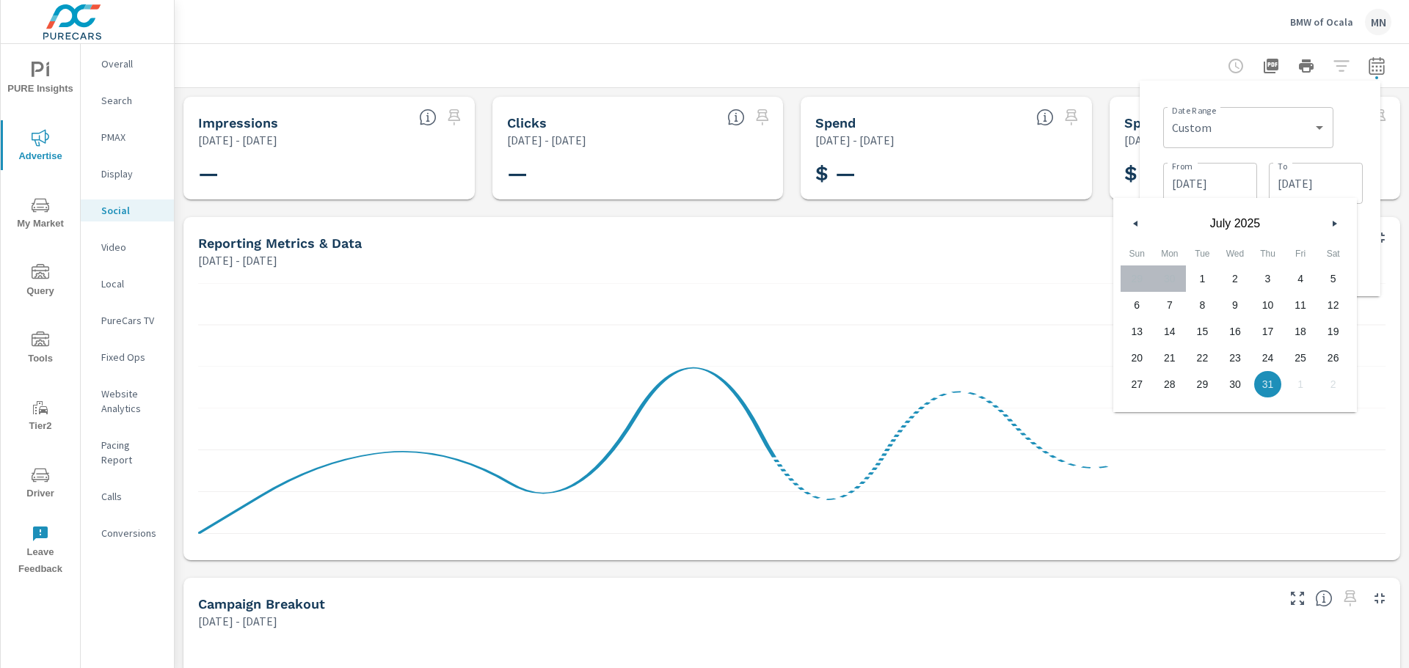
click at [1333, 218] on button "button" at bounding box center [1334, 224] width 18 height 18
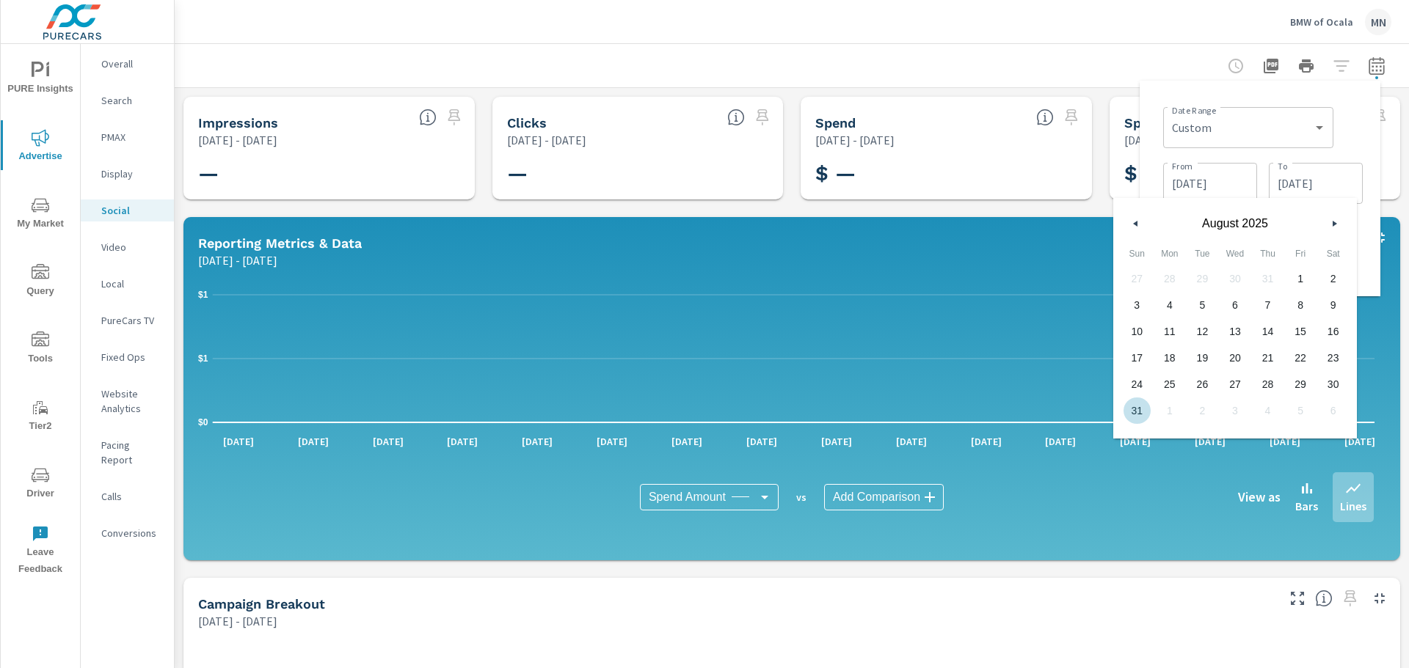
click at [1131, 409] on span "31" at bounding box center [1136, 410] width 33 height 19
type input "08/31/2025"
click at [1079, 208] on div "Impressions Jul 01, 2025 - Jul 31, 2025 — Clicks Jul 01, 2025 - Jul 31, 2025 — …" at bounding box center [792, 569] width 1234 height 963
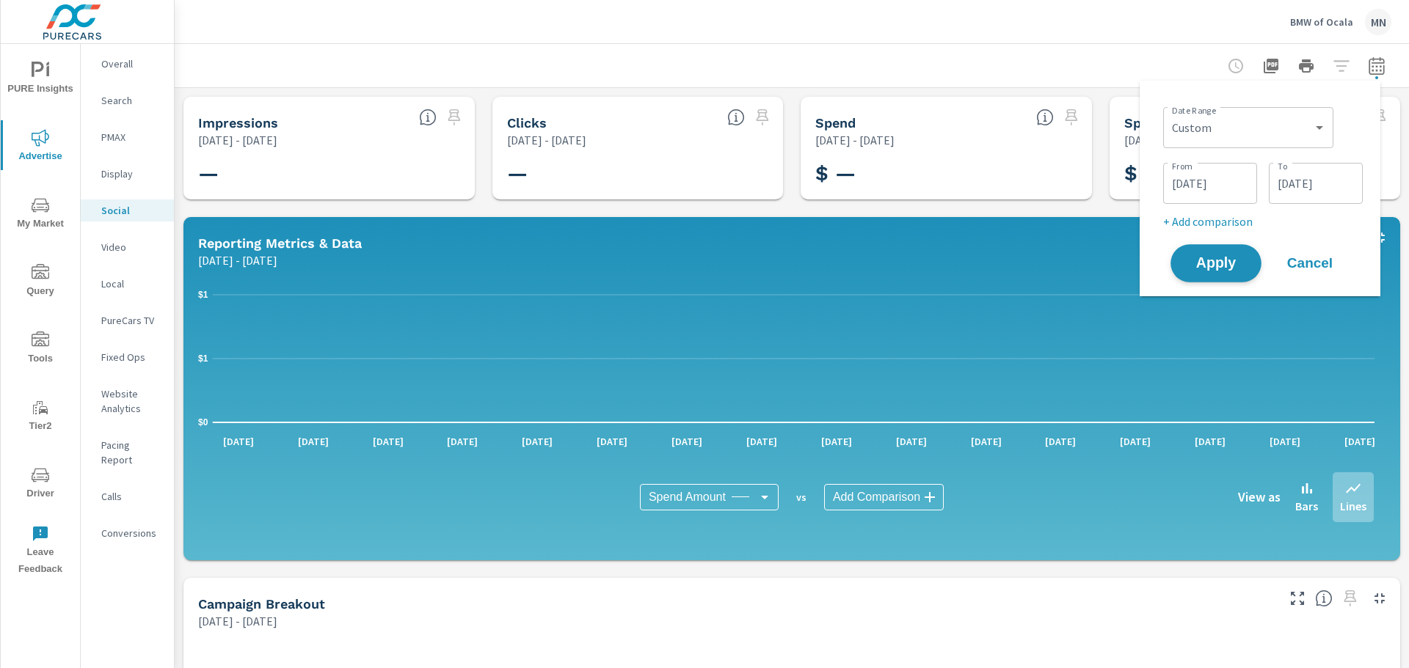
click at [1209, 263] on span "Apply" at bounding box center [1216, 264] width 60 height 14
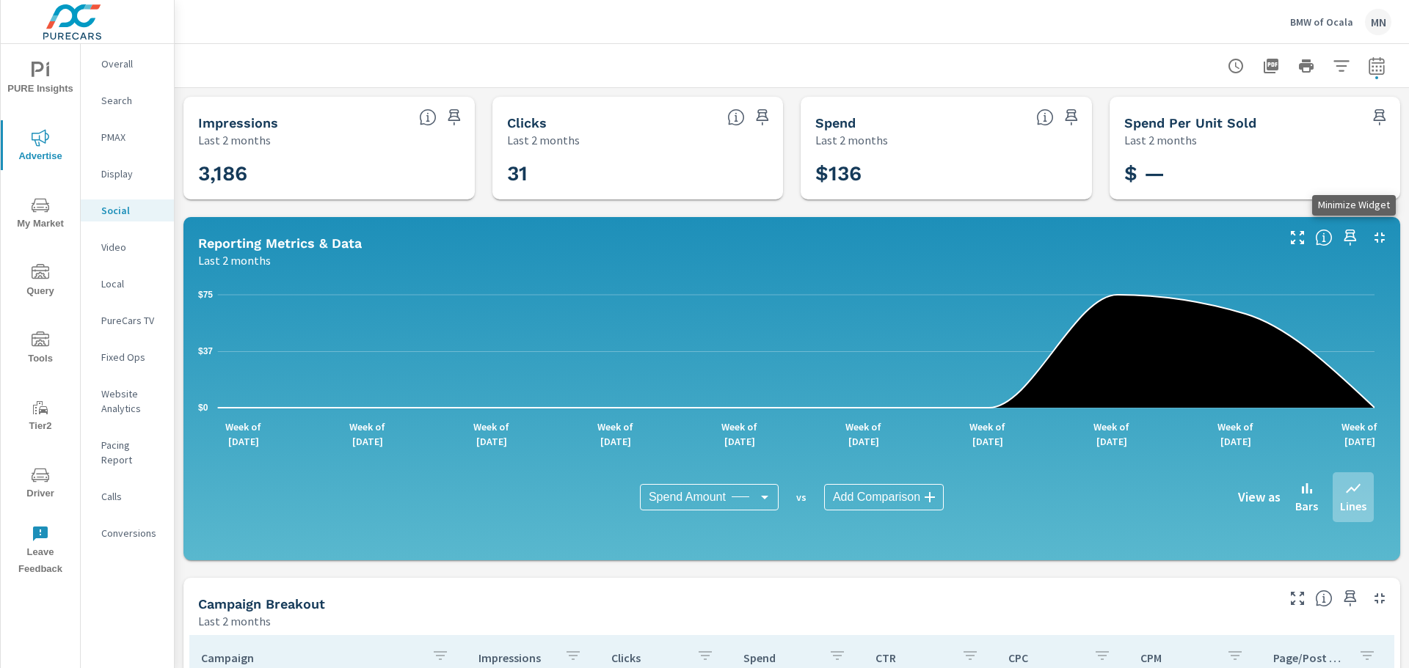
click at [1371, 236] on icon "button" at bounding box center [1380, 238] width 18 height 18
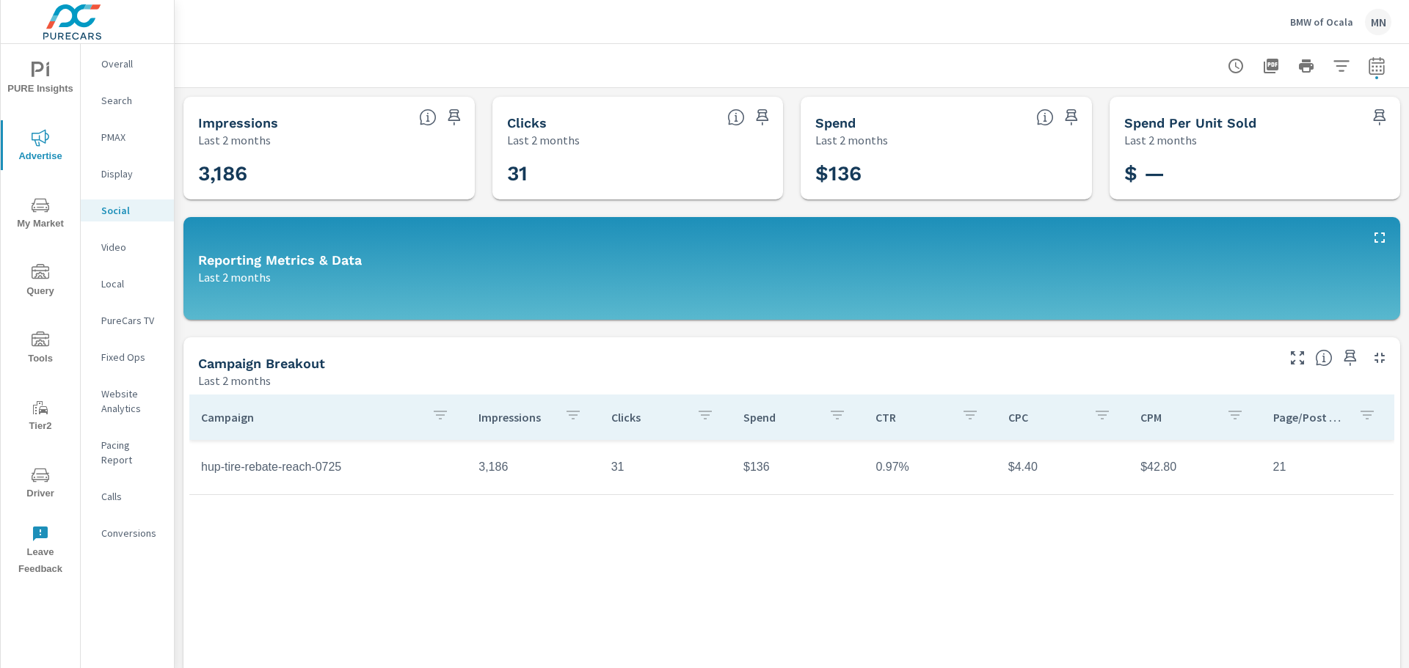
click at [1264, 66] on icon "button" at bounding box center [1271, 66] width 15 height 15
click at [1371, 235] on icon "button" at bounding box center [1380, 238] width 18 height 18
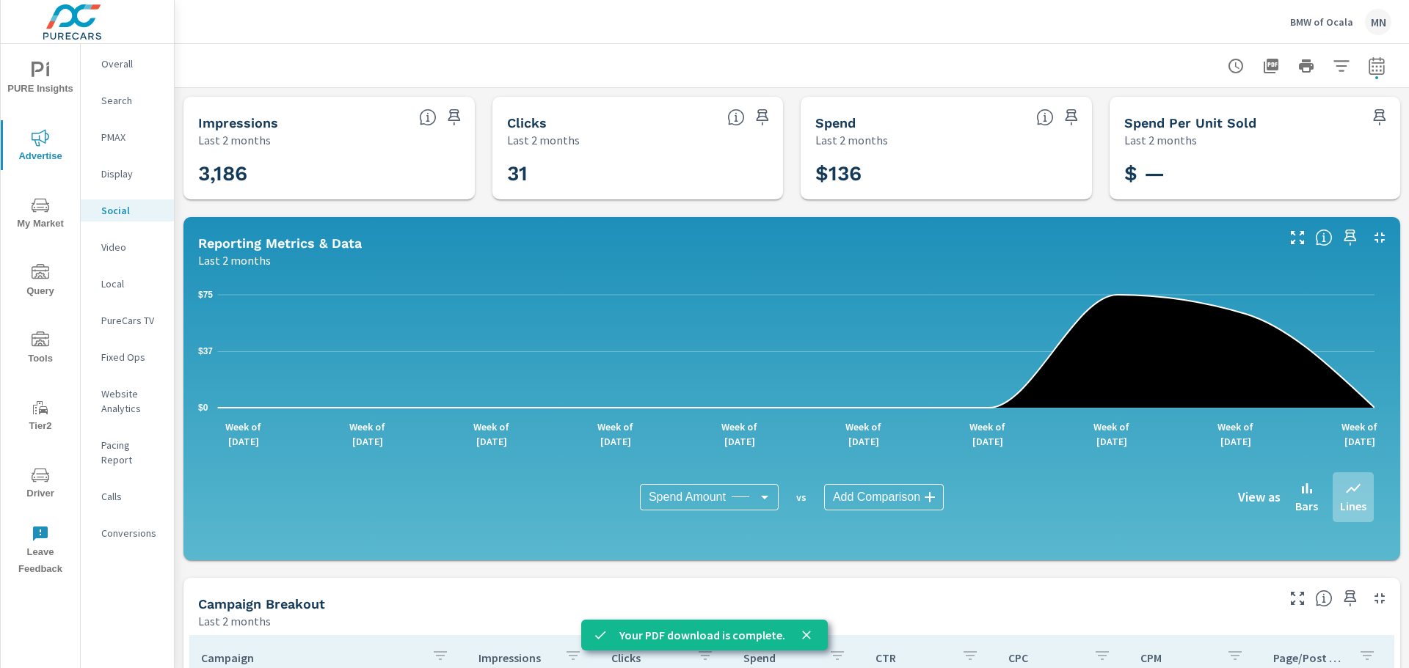
click at [1323, 20] on p "BMW of Ocala" at bounding box center [1321, 21] width 63 height 13
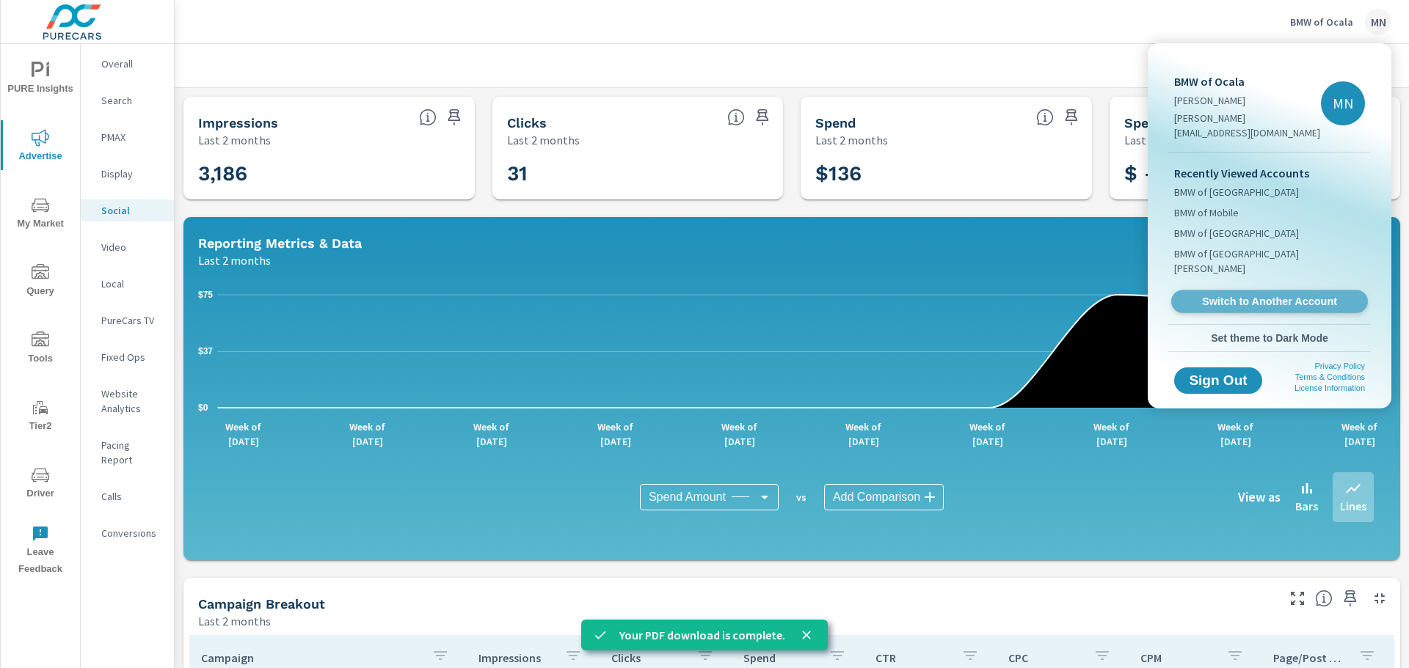
click at [1262, 291] on link "Switch to Another Account" at bounding box center [1269, 302] width 197 height 23
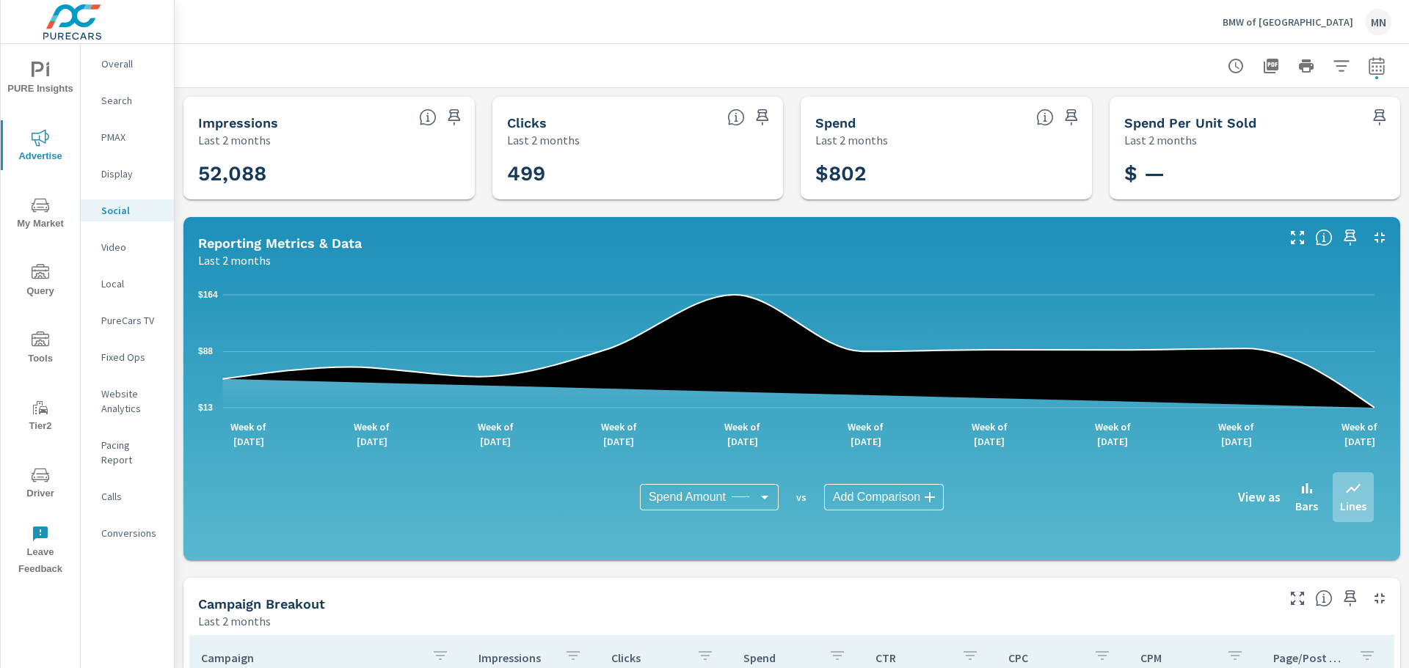
click at [1371, 238] on icon "button" at bounding box center [1380, 238] width 18 height 18
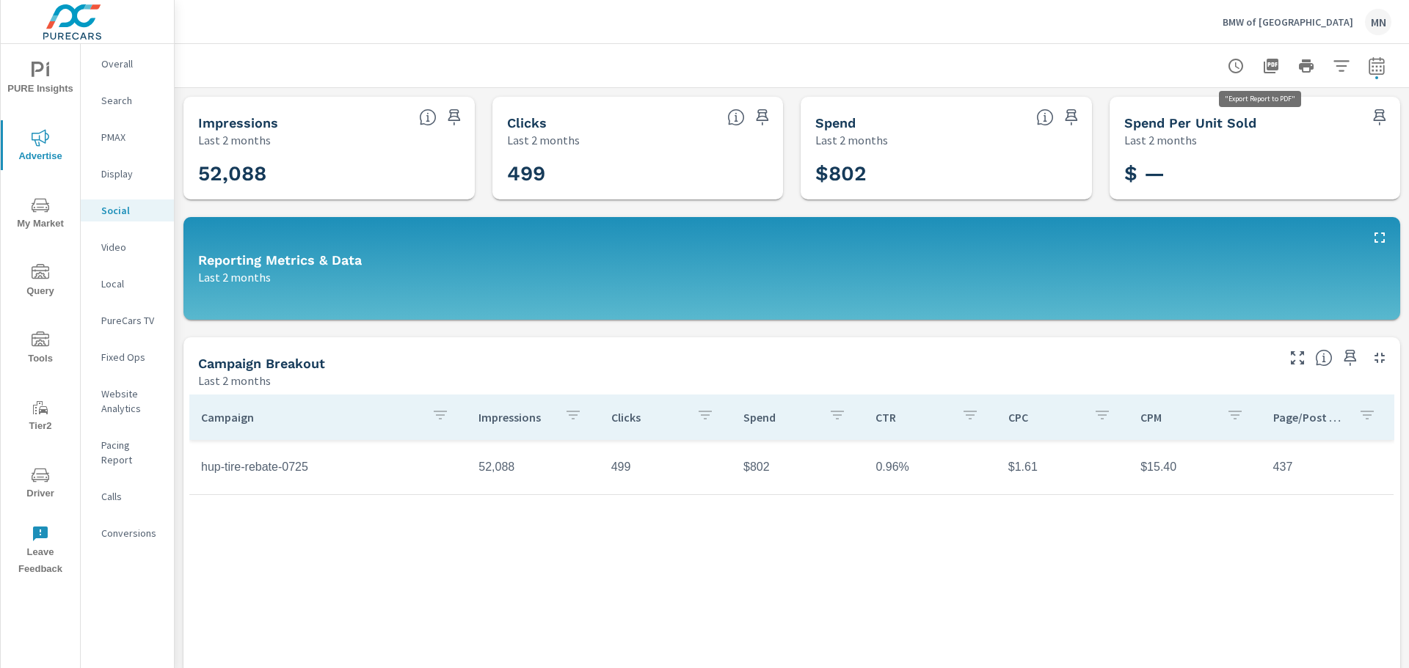
click at [1264, 61] on icon "button" at bounding box center [1271, 66] width 15 height 15
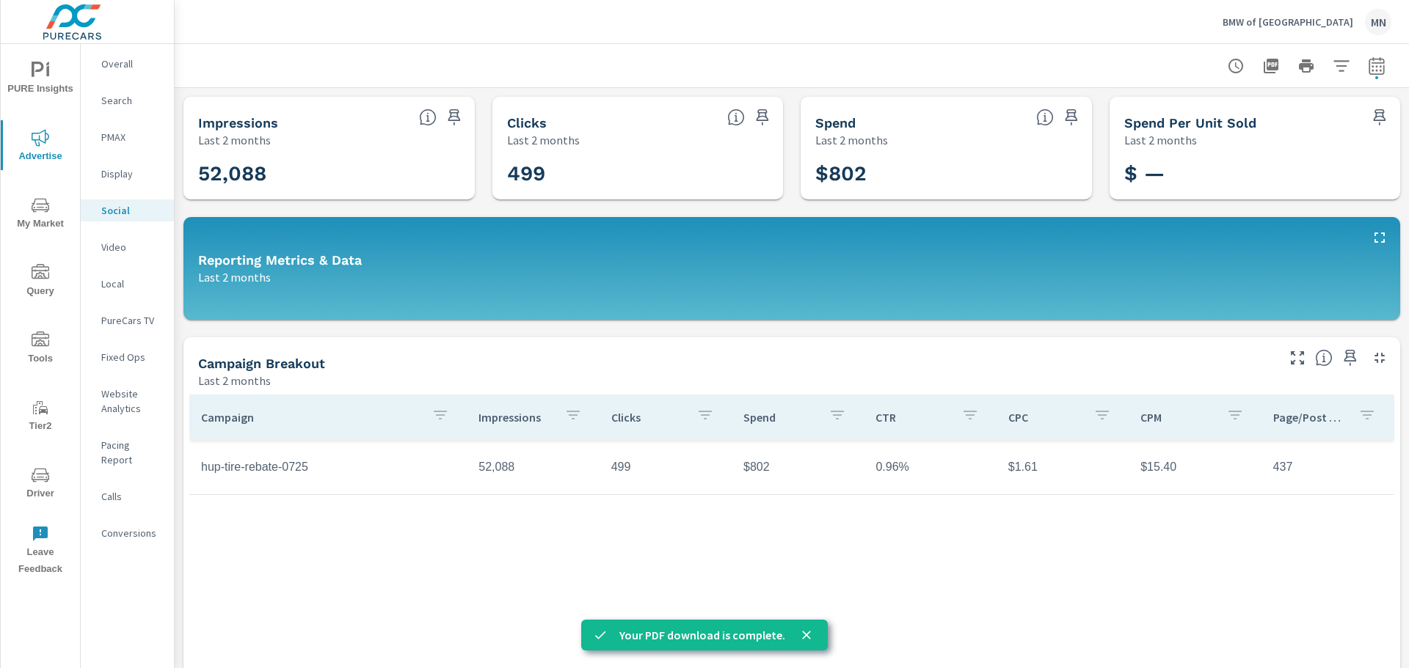
click at [1305, 18] on p "BMW of [GEOGRAPHIC_DATA]" at bounding box center [1287, 21] width 131 height 13
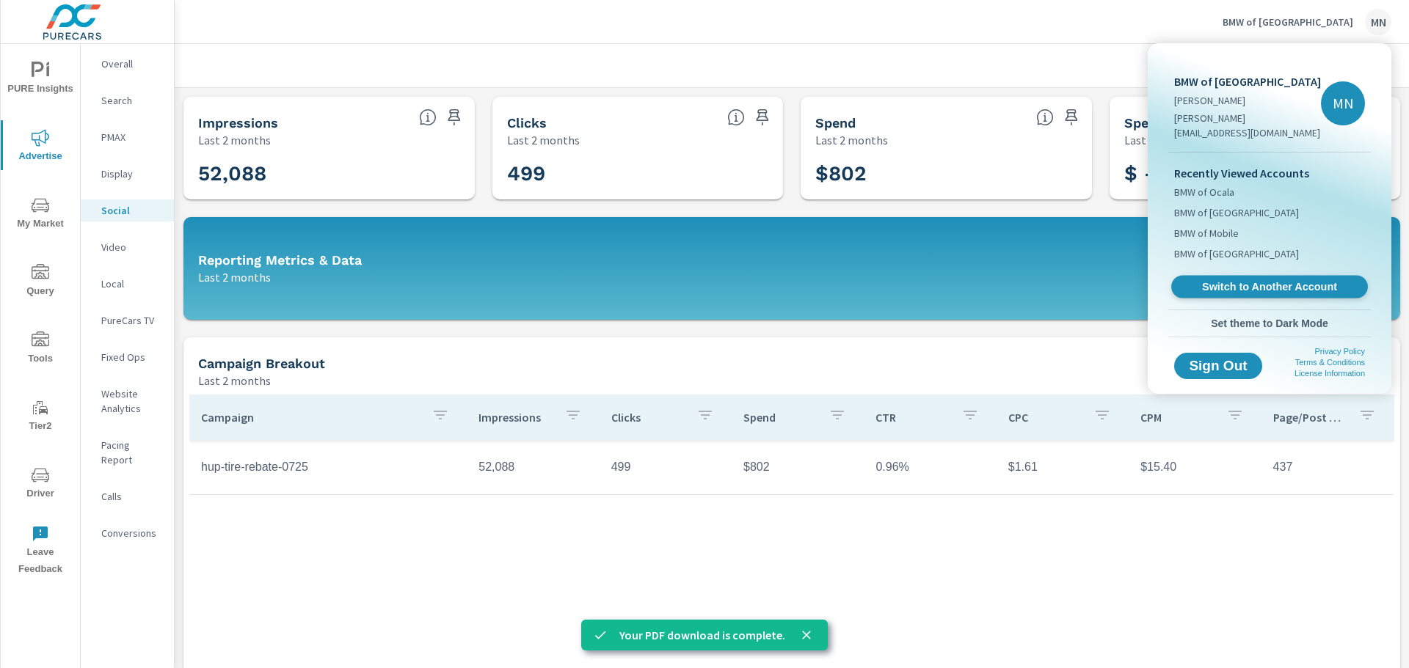
click at [1235, 276] on link "Switch to Another Account" at bounding box center [1269, 287] width 197 height 23
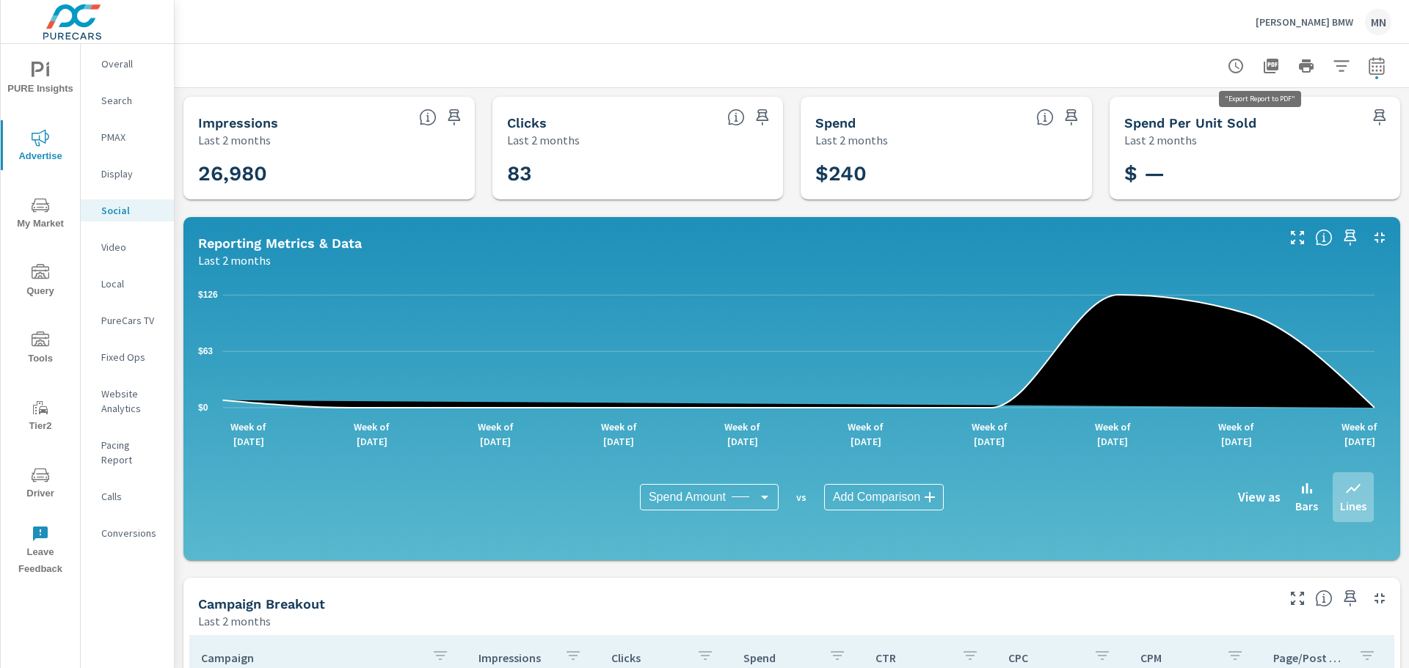
drag, startPoint x: 1256, startPoint y: 68, endPoint x: 1248, endPoint y: 131, distance: 63.6
click at [1264, 68] on icon "button" at bounding box center [1271, 66] width 15 height 15
click at [1307, 18] on button "Critz BMW MN" at bounding box center [1323, 21] width 147 height 43
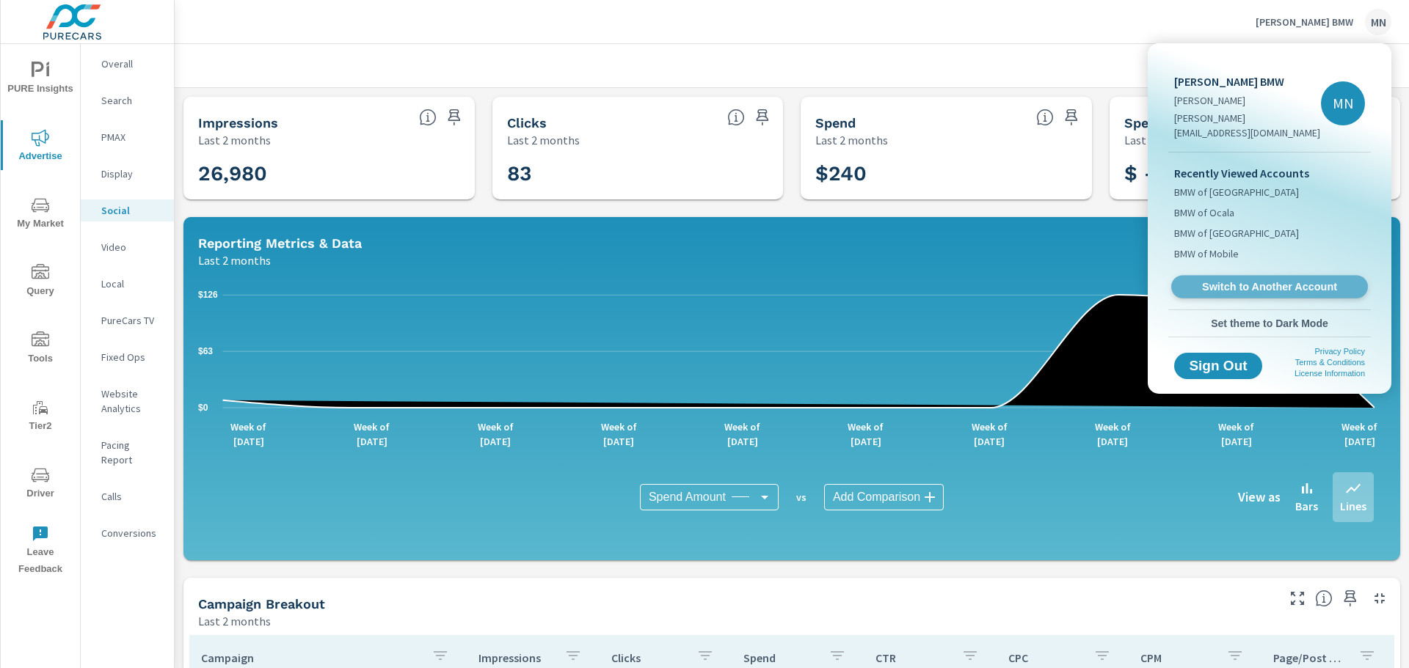
click at [1246, 280] on span "Switch to Another Account" at bounding box center [1269, 287] width 180 height 14
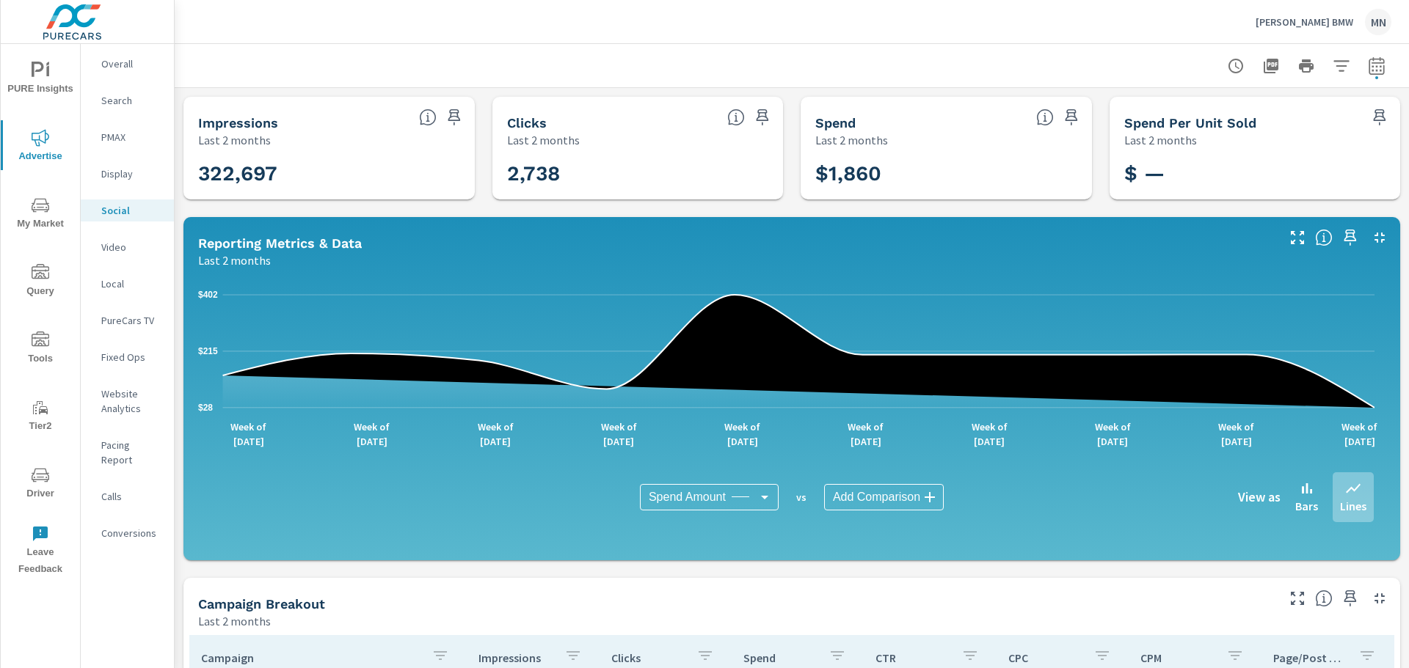
click at [1374, 241] on icon "button" at bounding box center [1379, 238] width 10 height 10
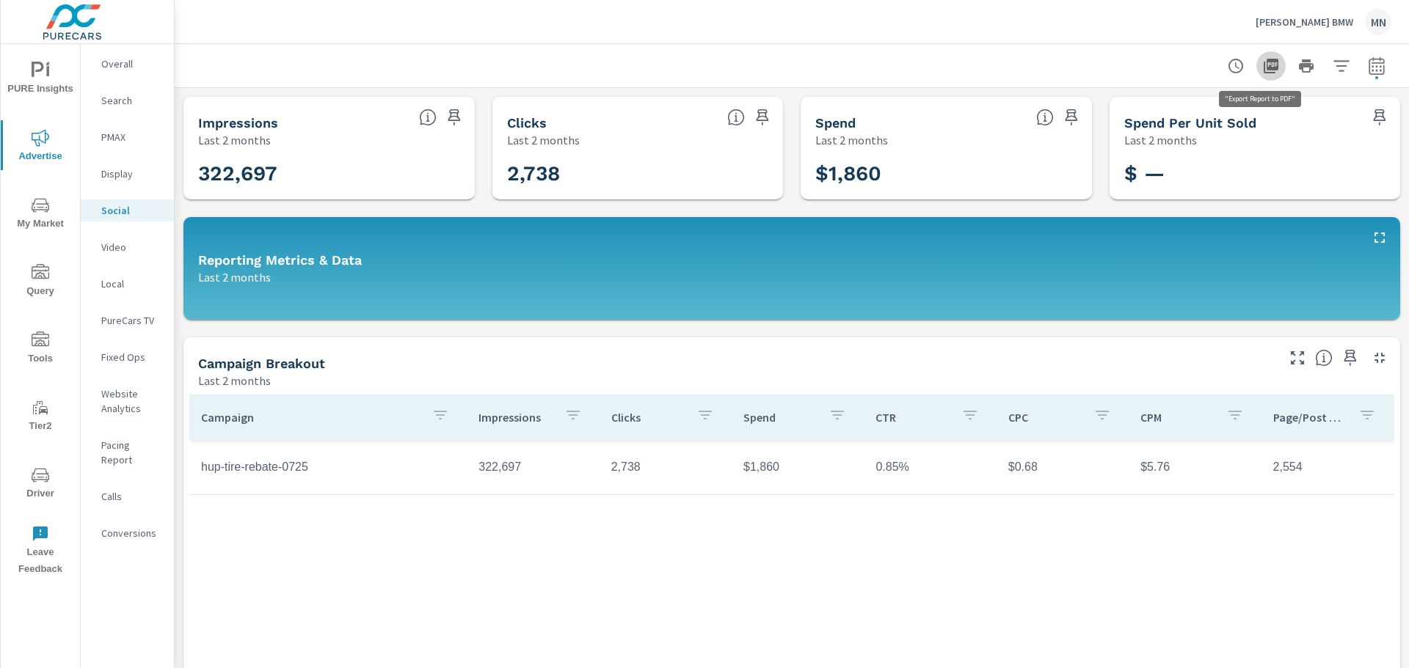
click at [1264, 59] on icon "button" at bounding box center [1271, 66] width 15 height 15
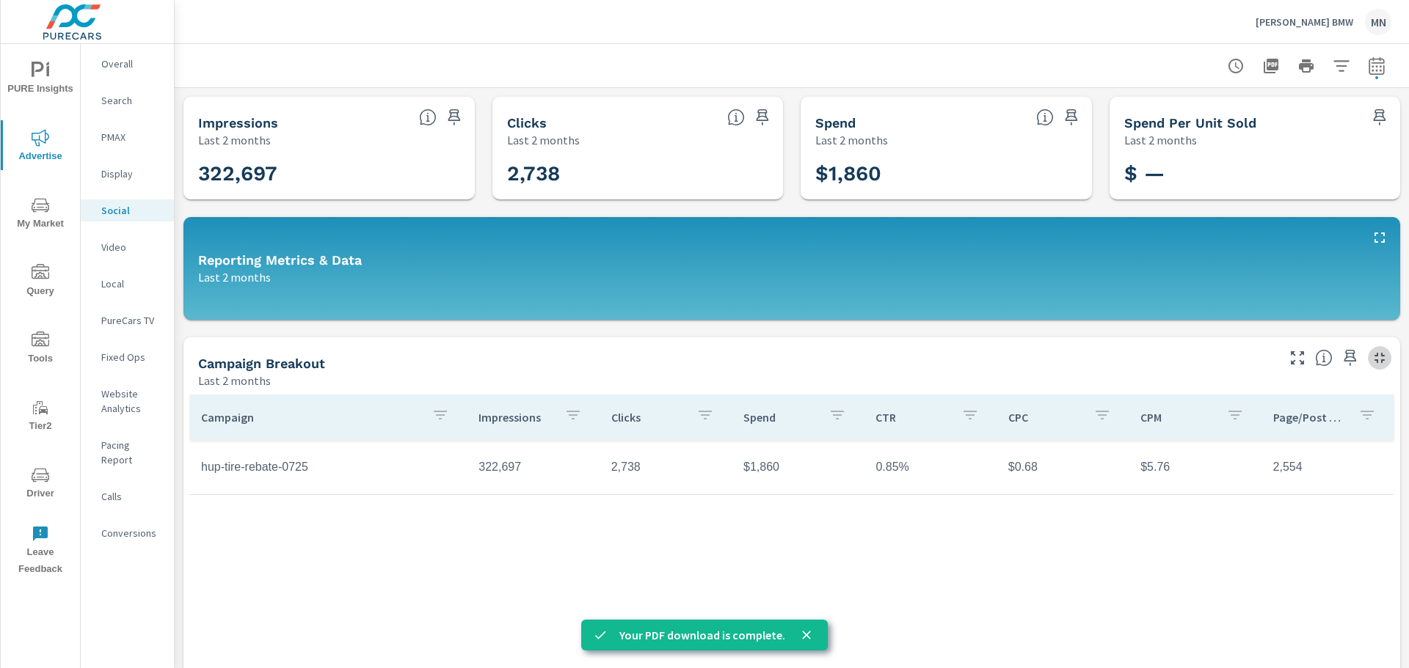
click at [1375, 360] on icon "button" at bounding box center [1380, 358] width 18 height 18
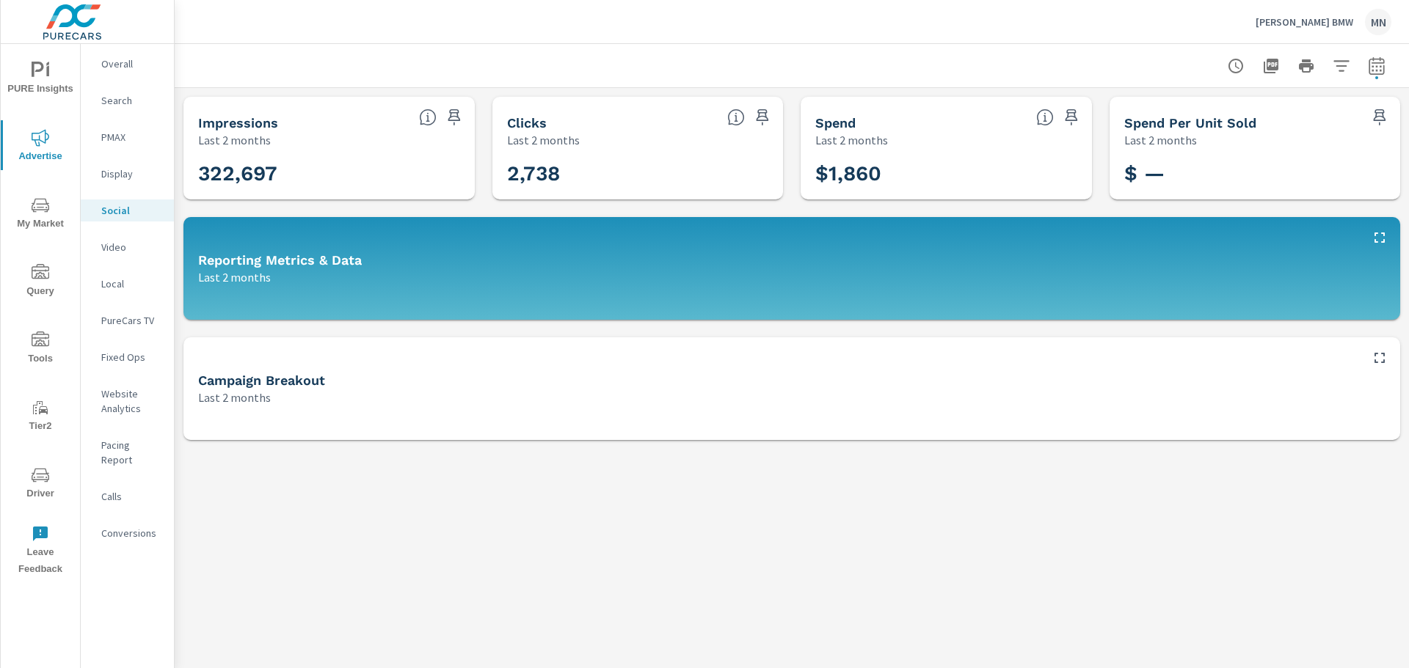
click at [1372, 240] on icon "button" at bounding box center [1380, 238] width 18 height 18
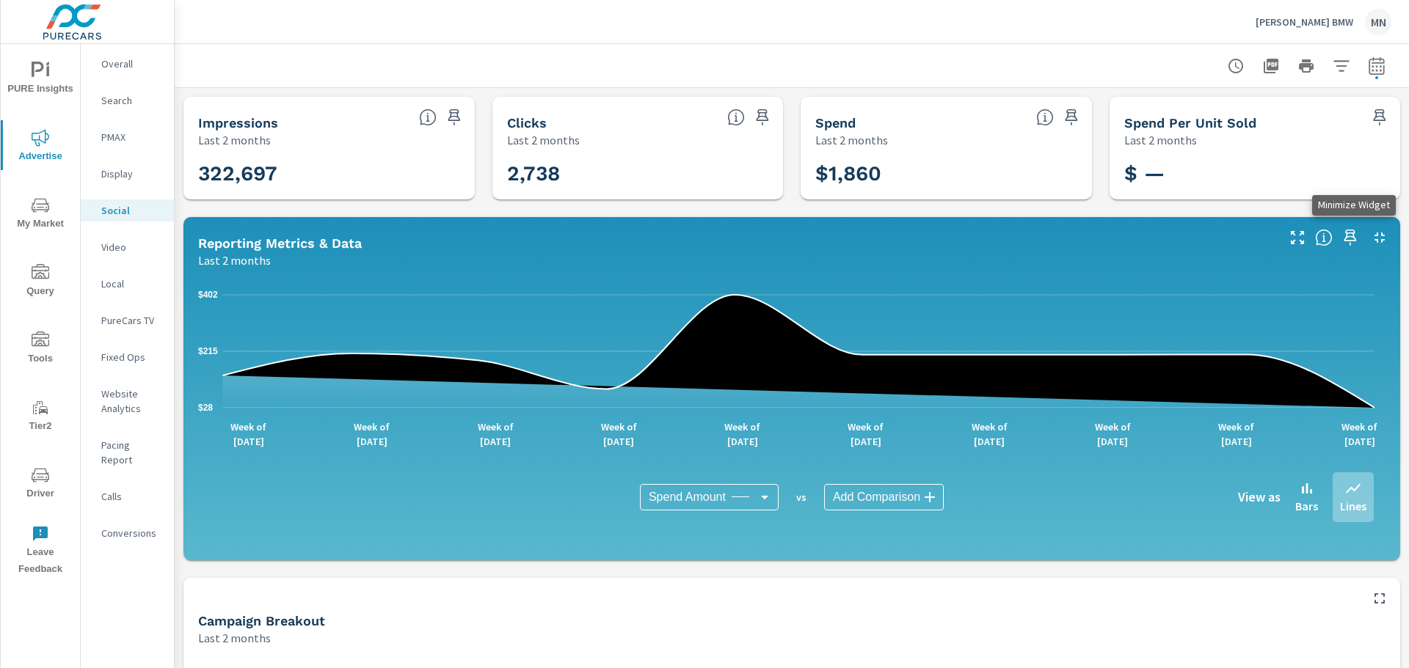
click at [1374, 240] on icon "button" at bounding box center [1379, 238] width 10 height 10
